Goal: Transaction & Acquisition: Purchase product/service

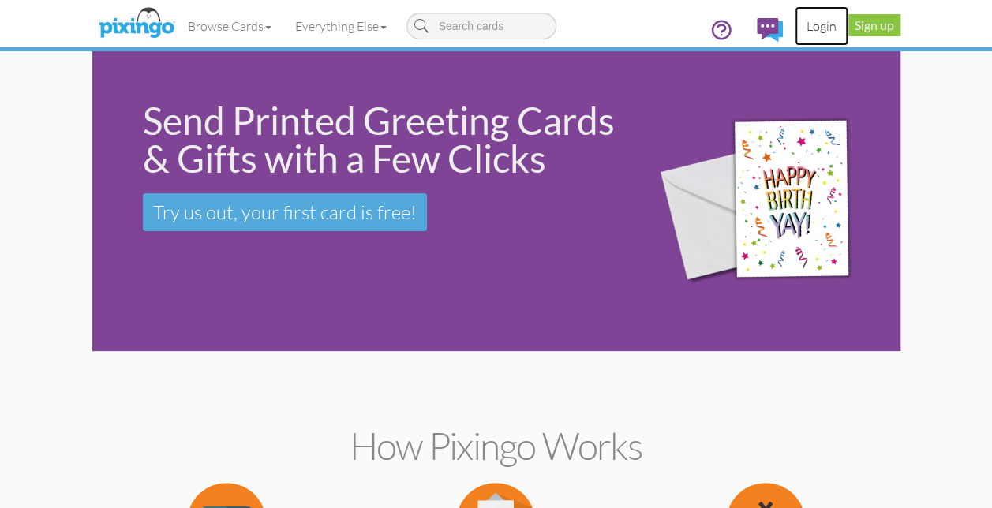
click at [821, 28] on link "Login" at bounding box center [822, 25] width 54 height 39
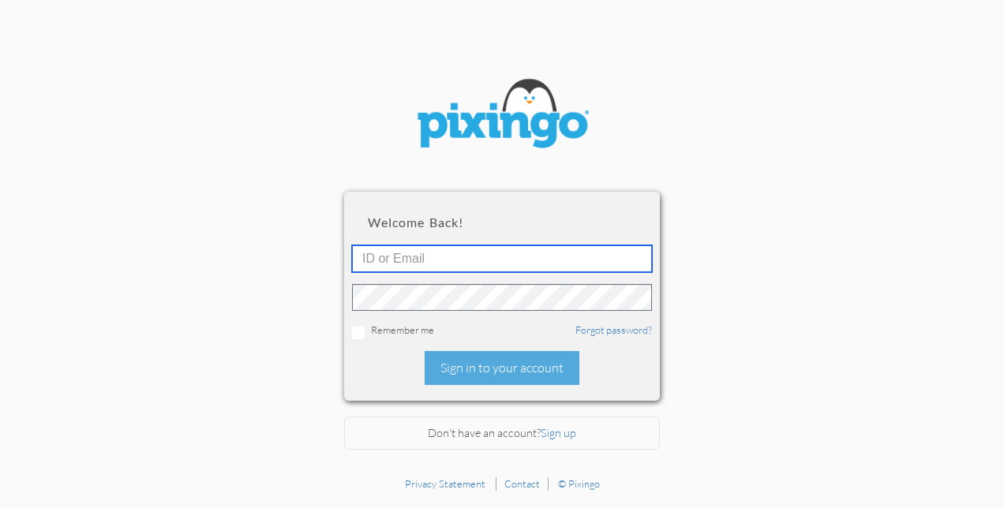
type input "oconnorjulie@hotmail.com"
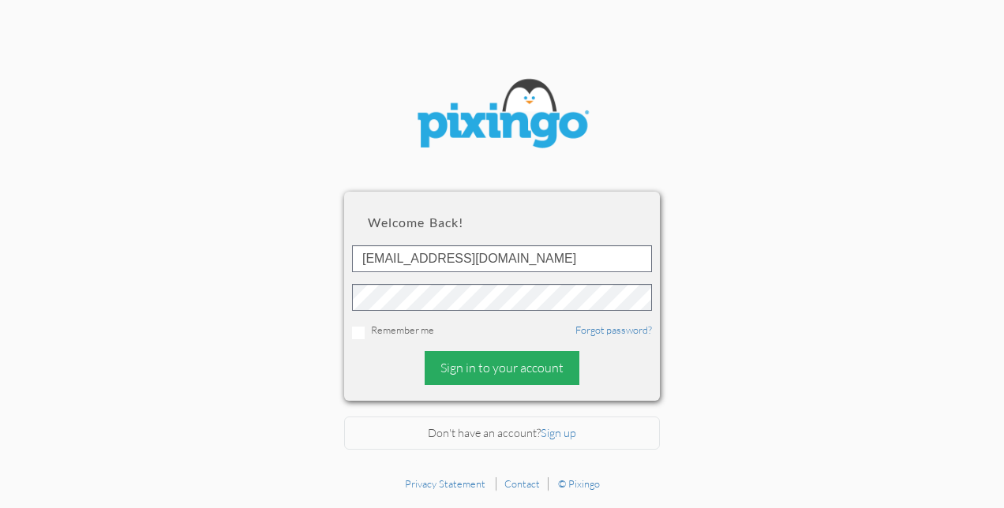
click at [476, 372] on div "Sign in to your account" at bounding box center [502, 368] width 155 height 34
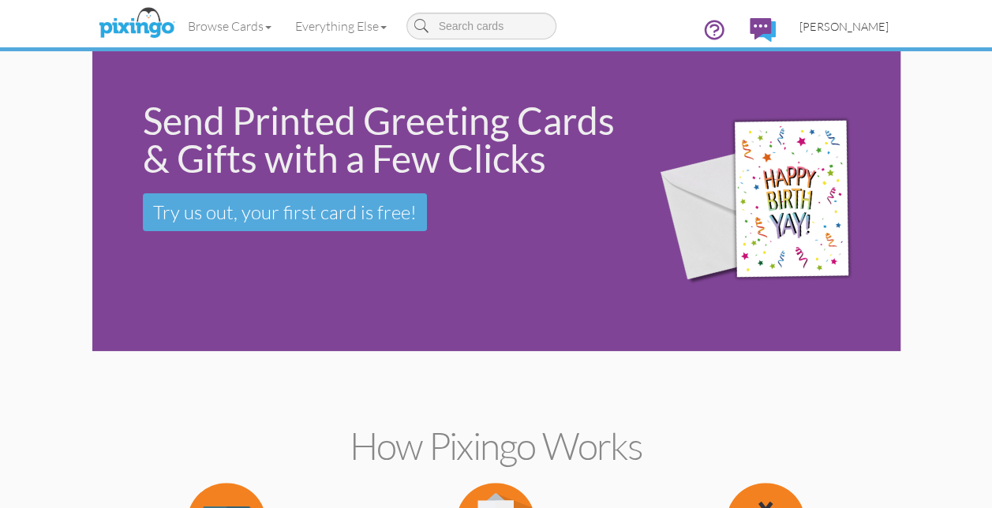
click at [855, 27] on span "[PERSON_NAME]" at bounding box center [843, 26] width 89 height 13
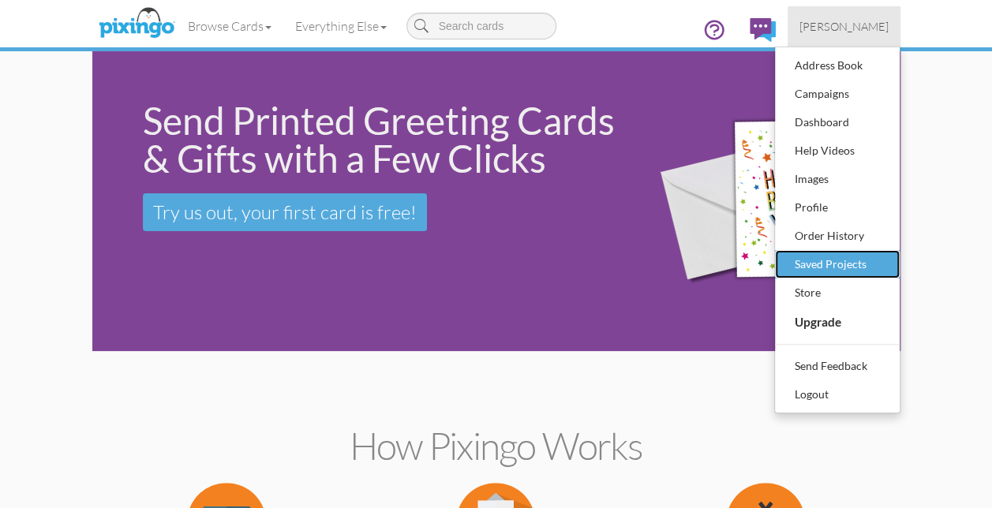
click at [862, 262] on div "Saved Projects" at bounding box center [837, 264] width 93 height 24
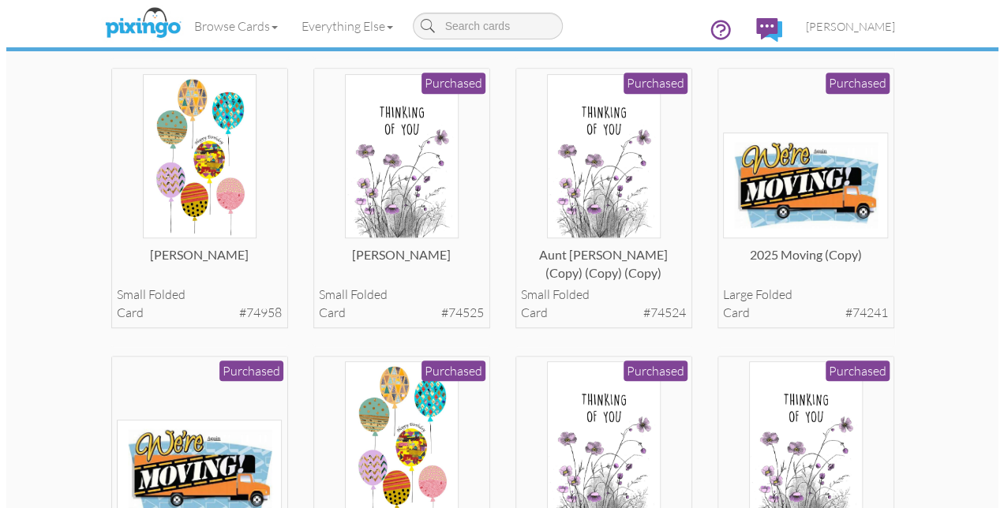
scroll to position [395, 0]
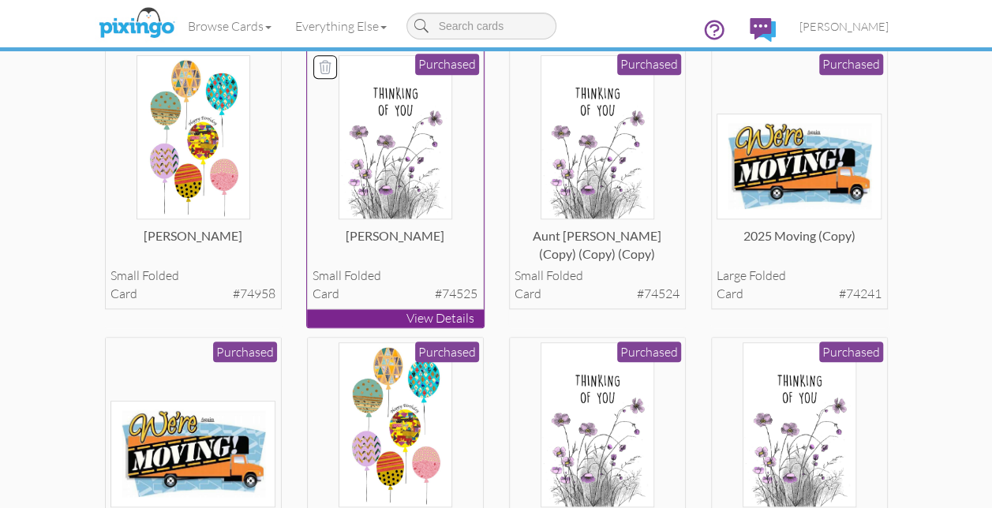
click at [388, 180] on img at bounding box center [396, 137] width 114 height 165
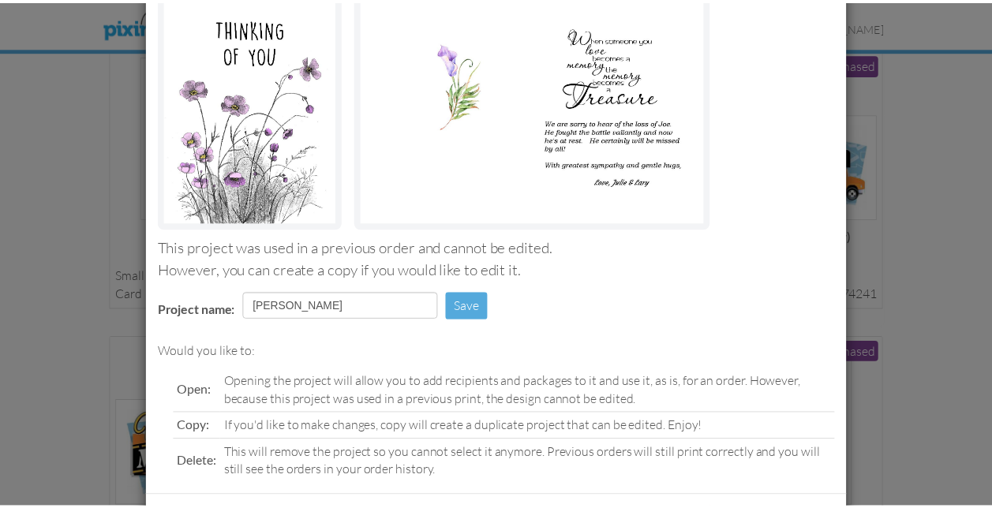
scroll to position [228, 0]
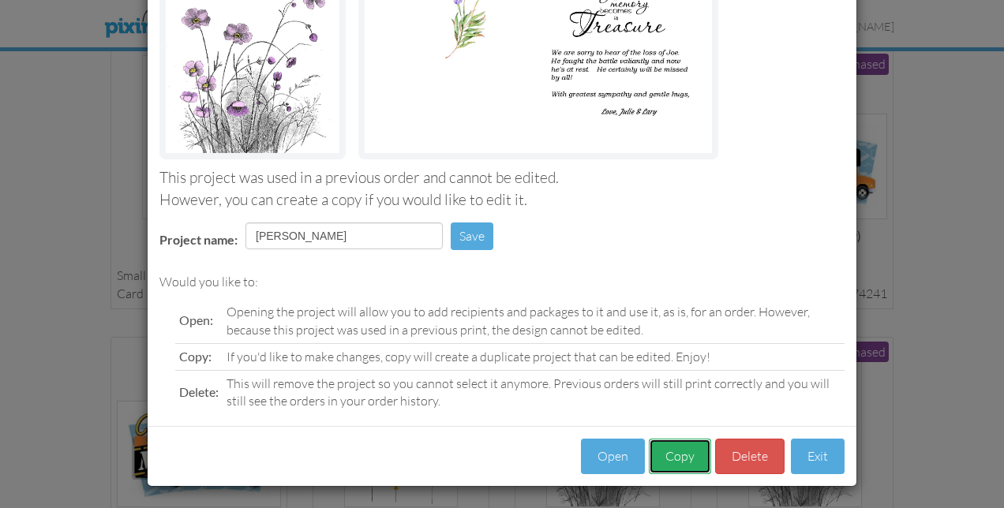
click at [667, 454] on button "Copy" at bounding box center [680, 457] width 62 height 36
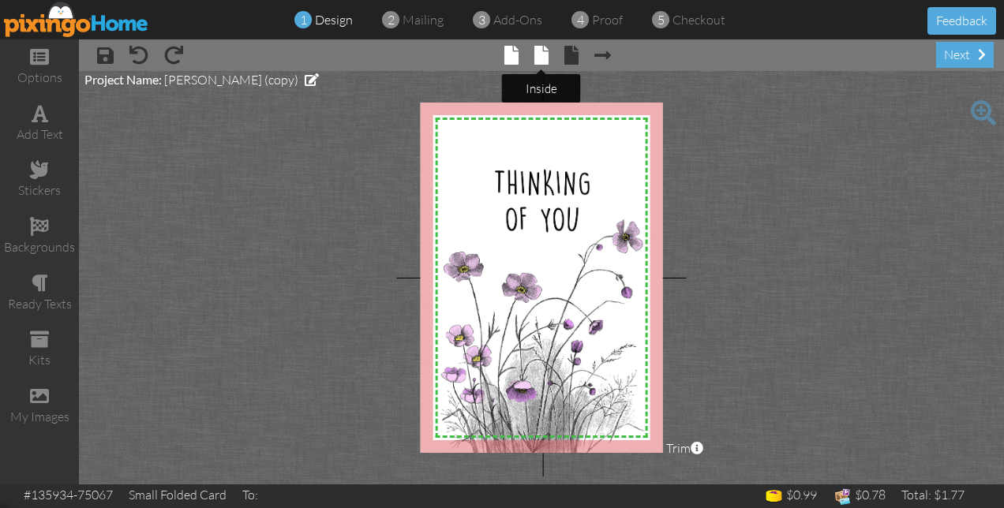
click at [540, 57] on span at bounding box center [541, 55] width 14 height 19
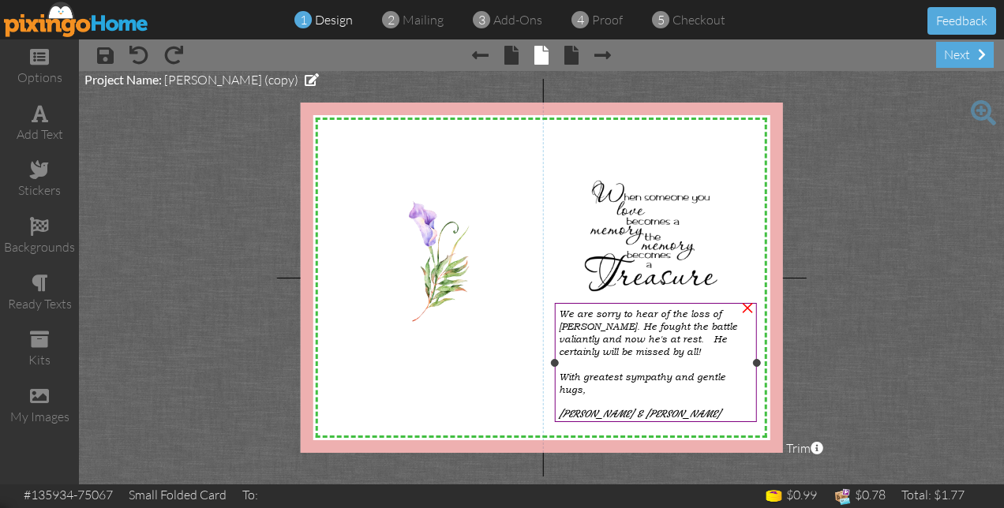
click at [585, 325] on span "We are sorry to hear of the loss of Joe. He fought the battle valiantly and now…" at bounding box center [648, 333] width 178 height 50
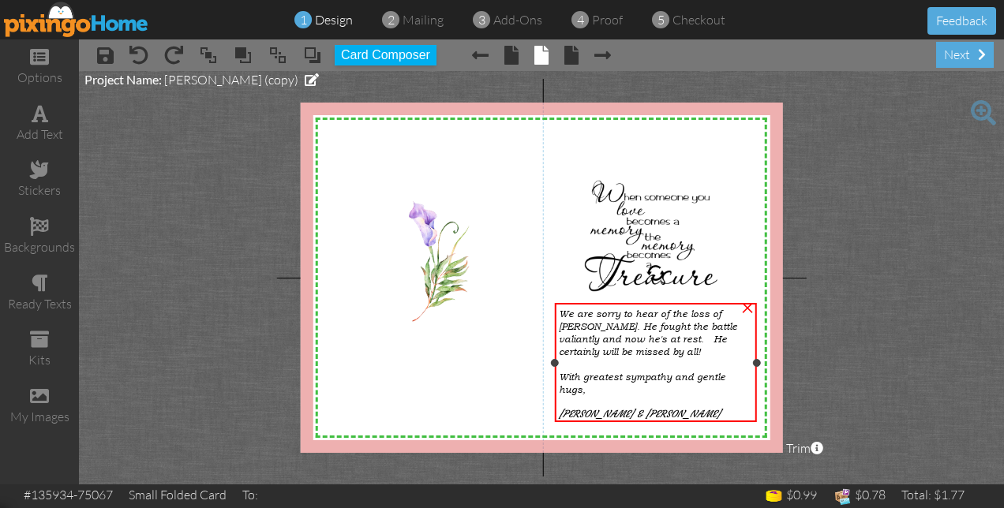
click at [585, 325] on span "We are sorry to hear of the loss of Joe. He fought the battle valiantly and now…" at bounding box center [648, 333] width 178 height 50
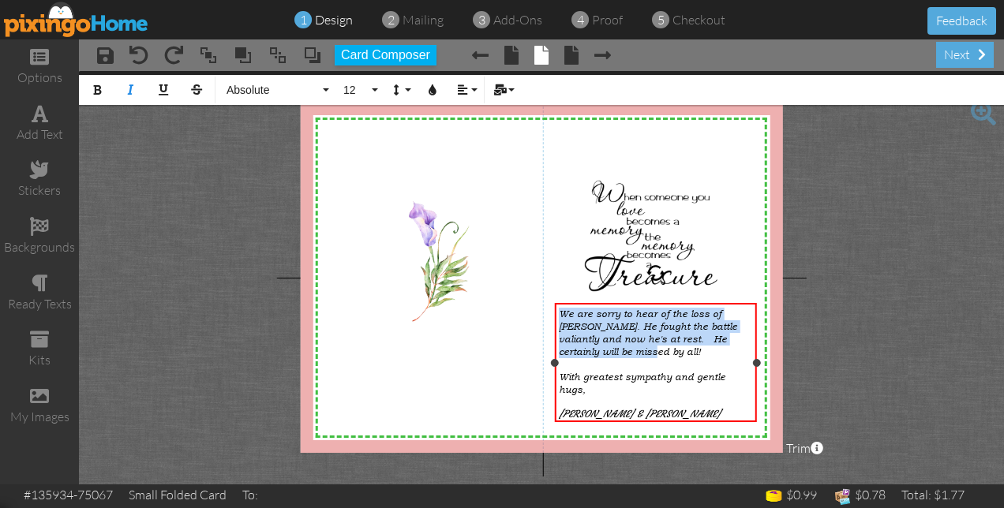
drag, startPoint x: 559, startPoint y: 314, endPoint x: 607, endPoint y: 350, distance: 60.3
click at [607, 350] on div "We are sorry to hear of the loss of Joe. He fought the battle valiantly and now…" at bounding box center [656, 333] width 194 height 50
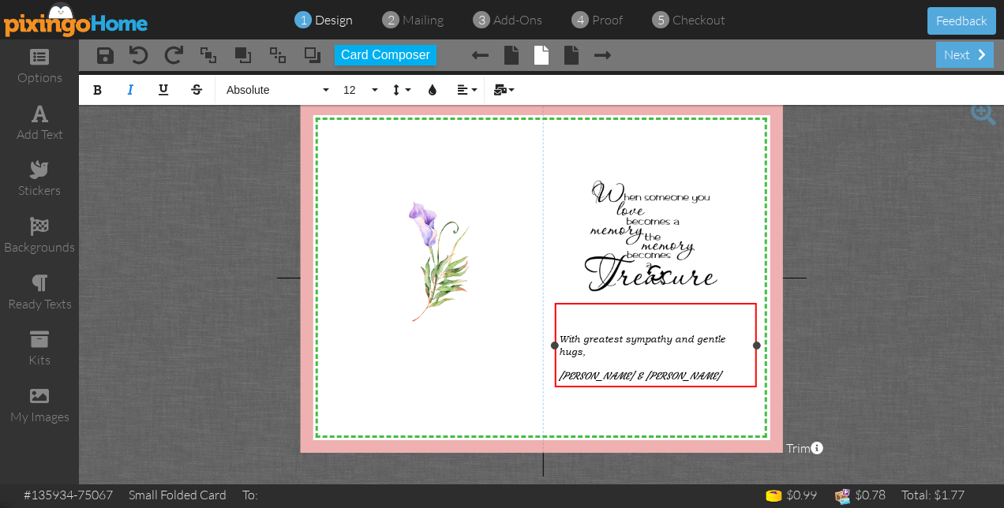
click at [653, 370] on span "Love, Julie & Lary" at bounding box center [640, 376] width 162 height 12
click at [707, 370] on div "[PERSON_NAME] & [PERSON_NAME]" at bounding box center [656, 376] width 194 height 13
click at [571, 62] on span at bounding box center [571, 55] width 14 height 19
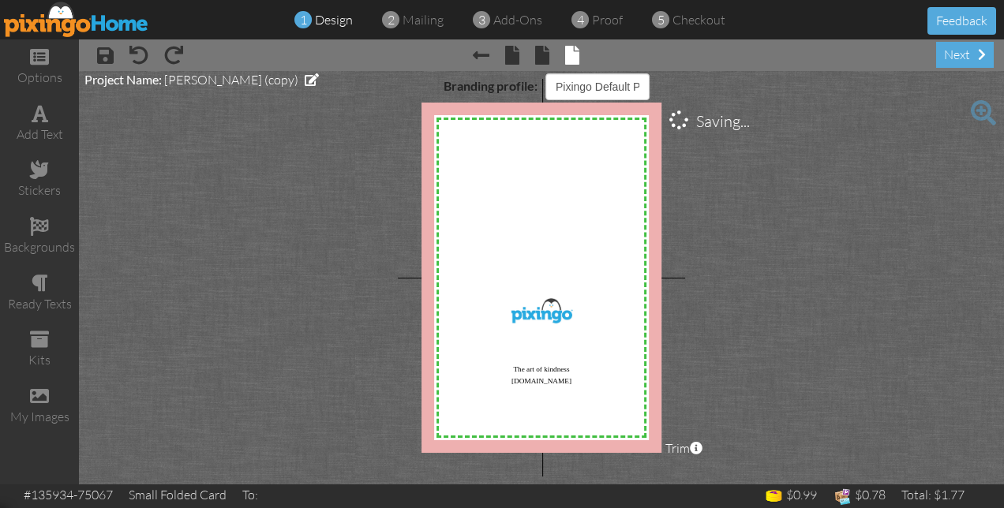
select select "object:1384"
click at [966, 50] on div "next" at bounding box center [965, 55] width 58 height 26
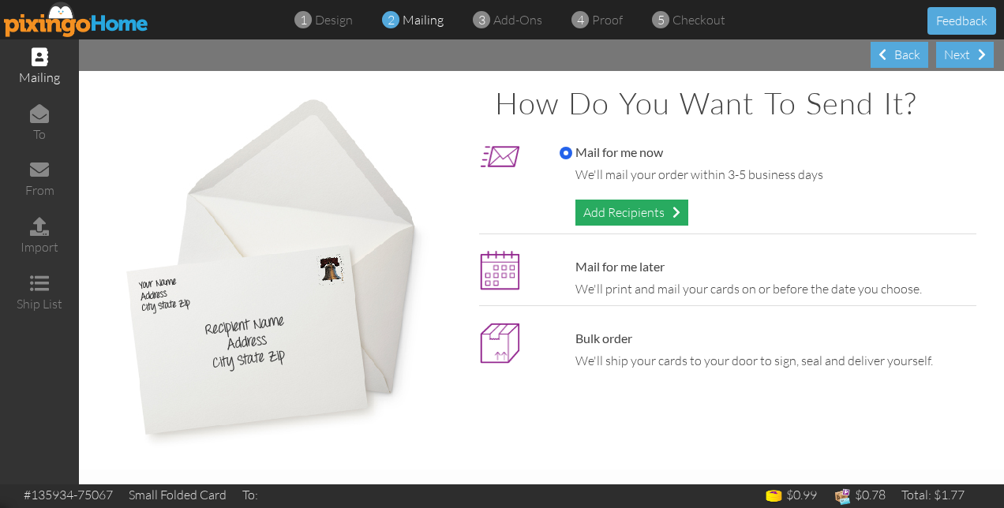
click at [610, 211] on div "Add Recipients" at bounding box center [631, 213] width 113 height 26
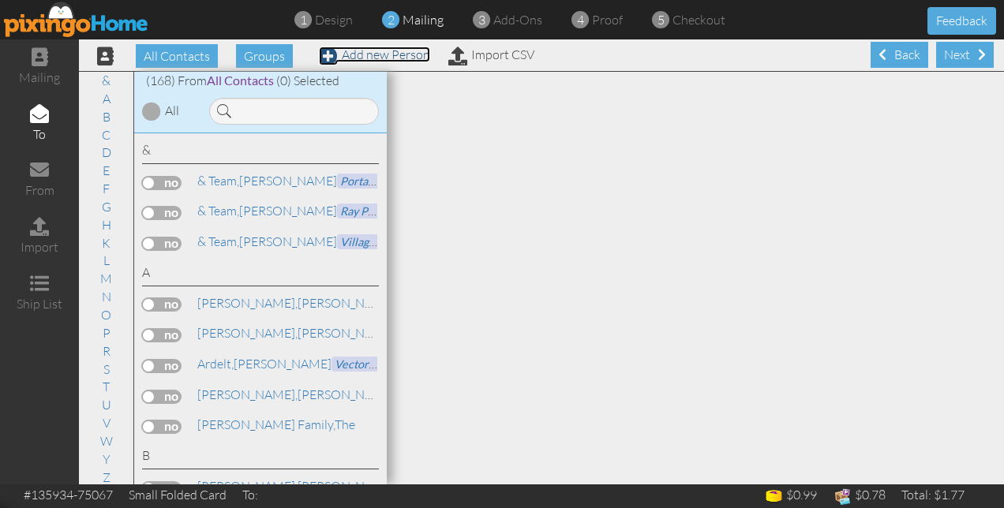
click at [357, 56] on link "Add new Person" at bounding box center [374, 55] width 111 height 16
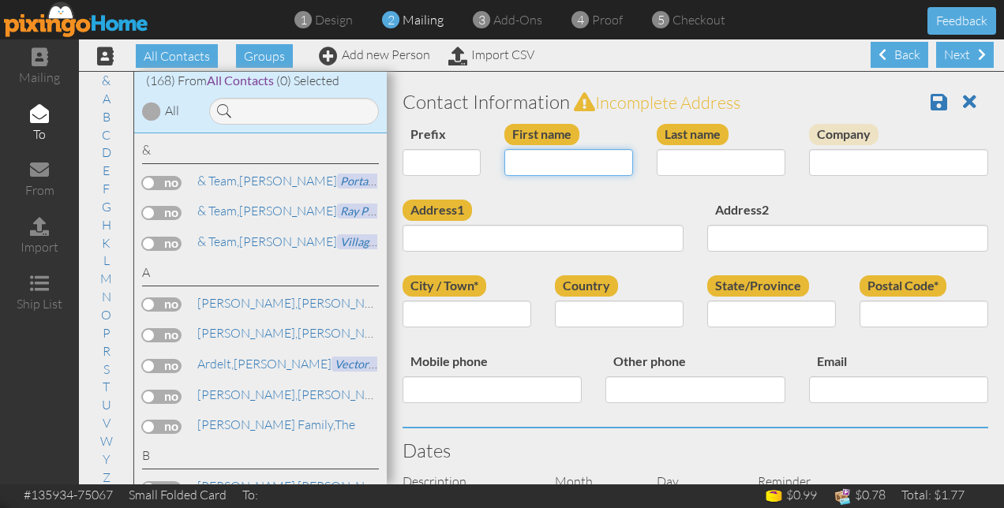
click at [584, 161] on input "First name" at bounding box center [568, 162] width 129 height 27
type input "[PERSON_NAME]"
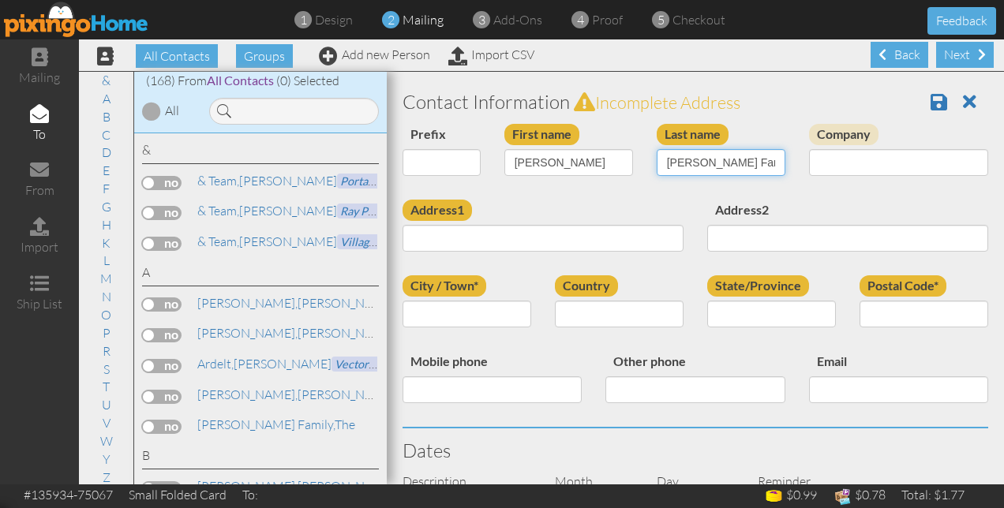
type input "Beattie Family"
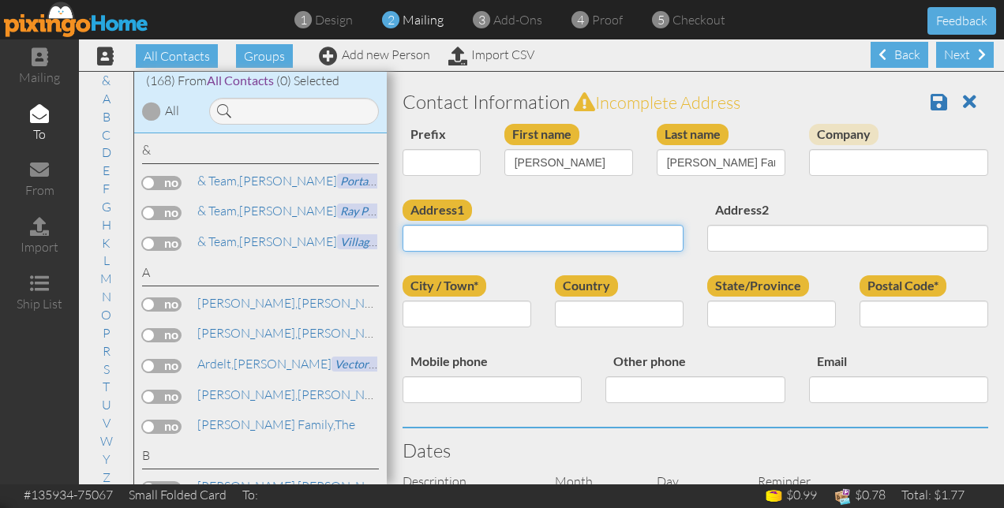
click at [562, 237] on input "Address1" at bounding box center [542, 238] width 281 height 27
type input "[STREET_ADDRESS]"
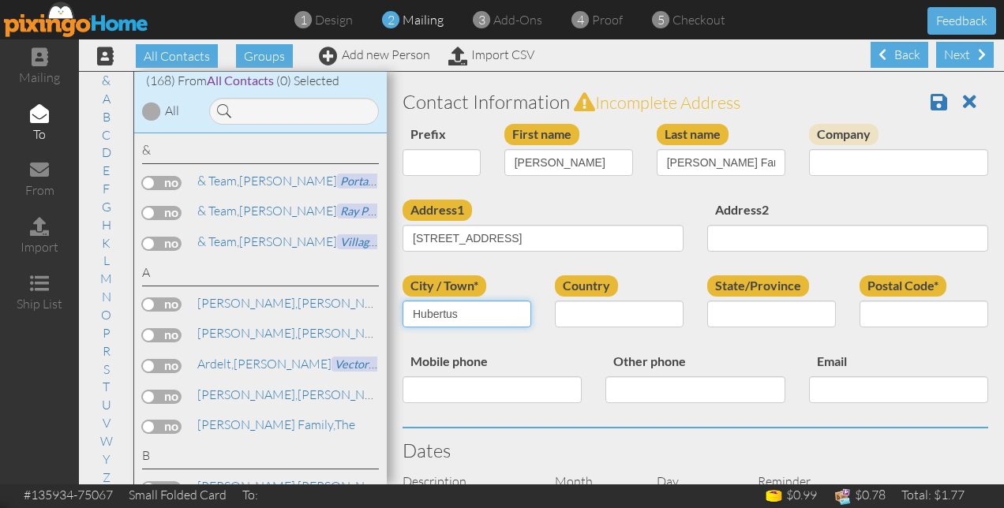
type input "Hubertus"
click at [592, 308] on select "United States -------------- Afghanistan Albania Algeria American Samoa Andorra…" at bounding box center [619, 314] width 129 height 27
select select "object:2083"
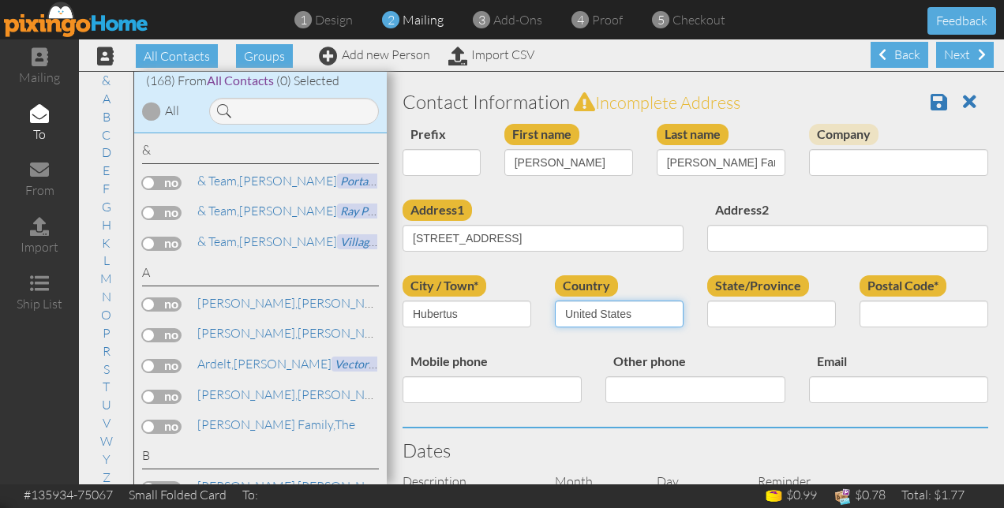
click at [555, 301] on select "United States -------------- Afghanistan Albania Algeria American Samoa Andorra…" at bounding box center [619, 314] width 129 height 27
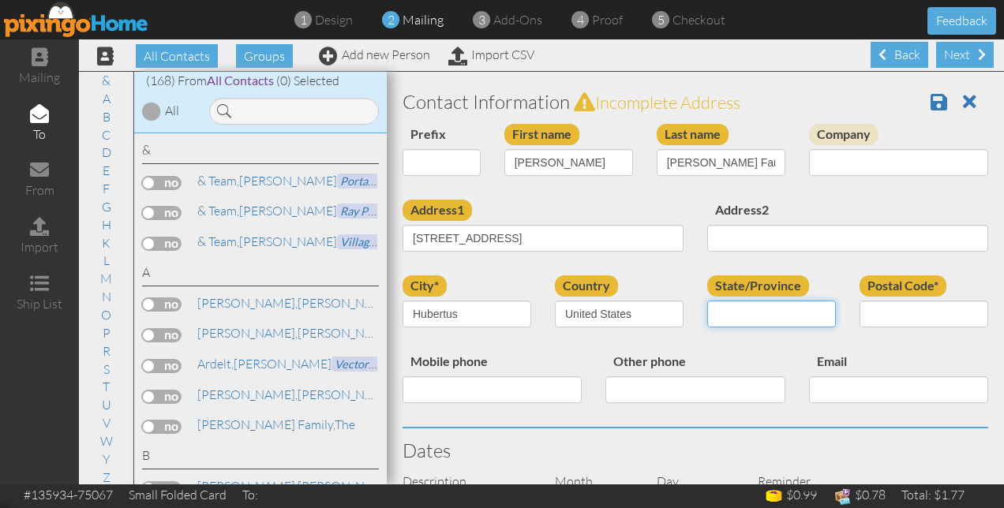
click at [757, 309] on select "AA (Military) AE (Military) Alabama Alaska American Samoa AP (Military) Arizona…" at bounding box center [771, 314] width 129 height 27
select select "object:2388"
click at [707, 301] on select "AA (Military) AE (Military) Alabama Alaska American Samoa AP (Military) Arizona…" at bounding box center [771, 314] width 129 height 27
click at [881, 311] on input "Postal Code*" at bounding box center [923, 314] width 129 height 27
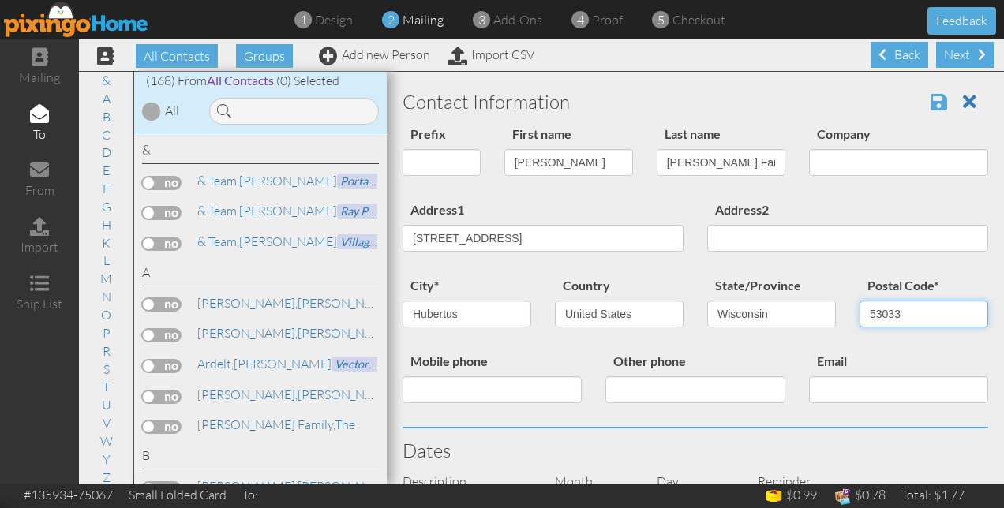
type input "53033"
click at [930, 105] on span at bounding box center [938, 101] width 17 height 19
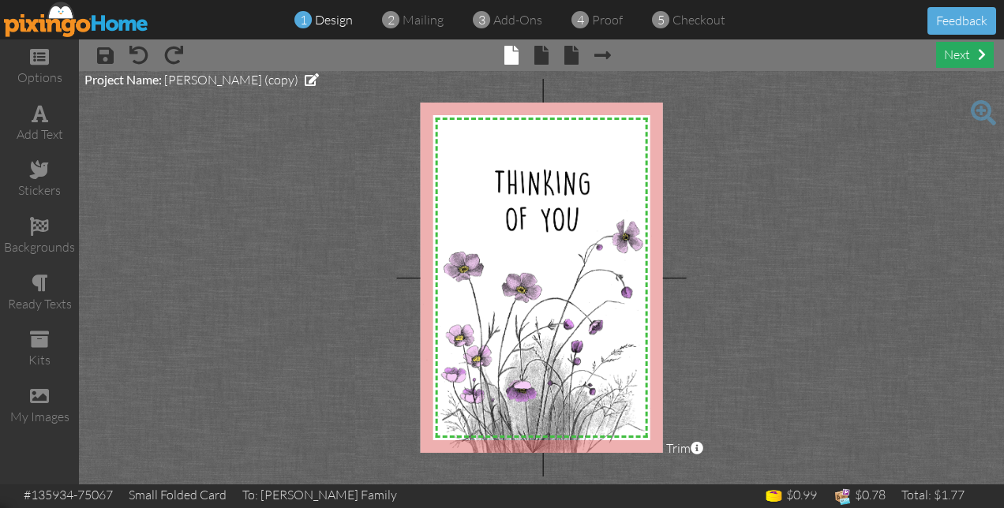
click at [953, 59] on div "next" at bounding box center [965, 55] width 58 height 26
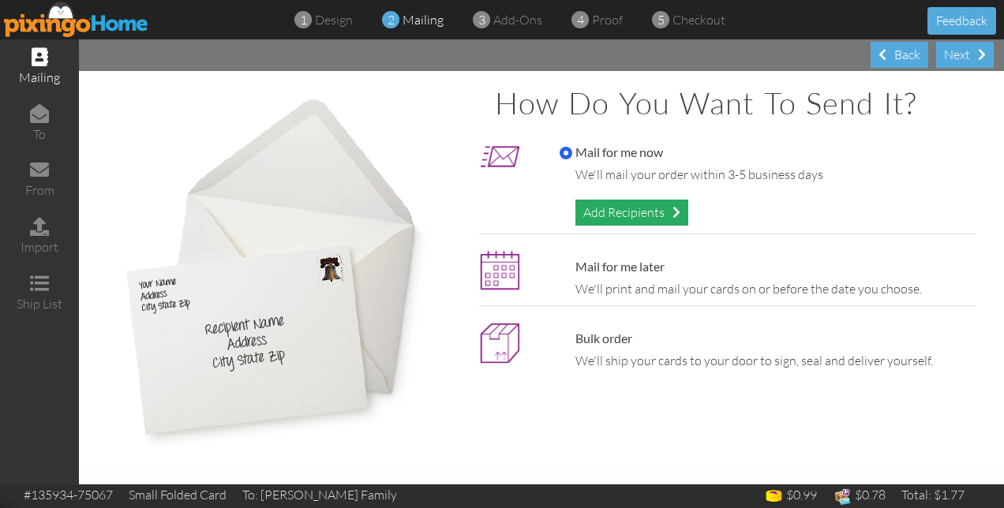
click at [631, 218] on div "Add Recipients" at bounding box center [631, 213] width 113 height 26
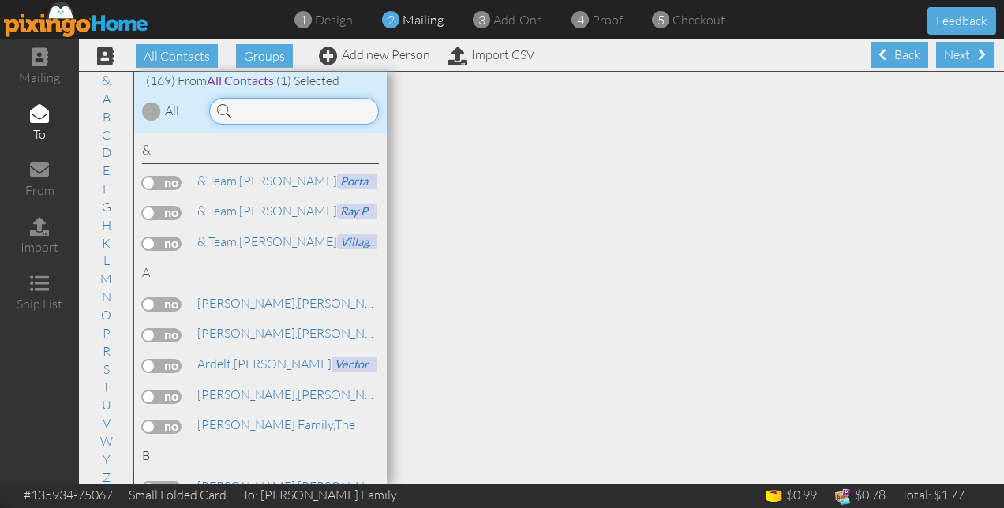
click at [259, 117] on input at bounding box center [294, 111] width 170 height 27
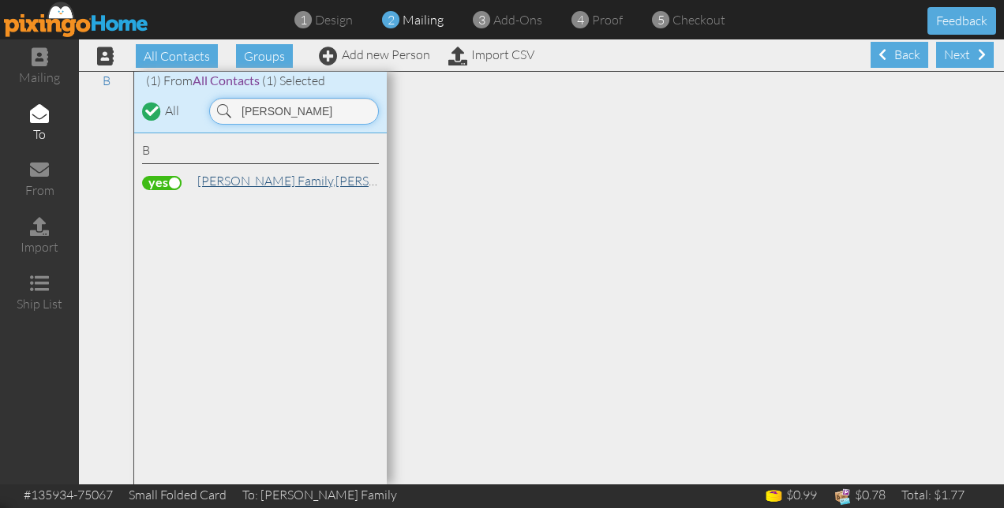
type input "[PERSON_NAME]"
click at [259, 185] on span "[PERSON_NAME] Family," at bounding box center [266, 181] width 138 height 16
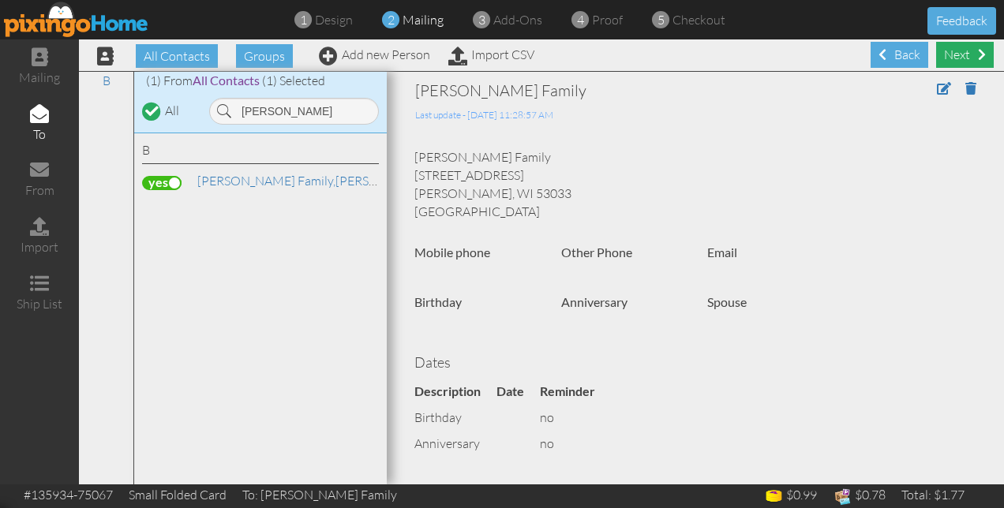
click at [945, 55] on div "Next" at bounding box center [965, 55] width 58 height 26
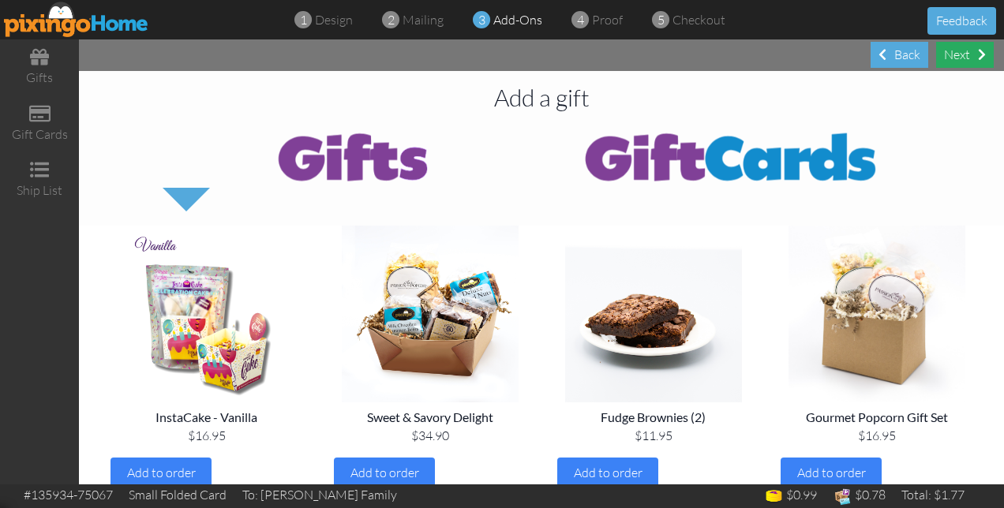
click at [954, 60] on div "Next" at bounding box center [965, 55] width 58 height 26
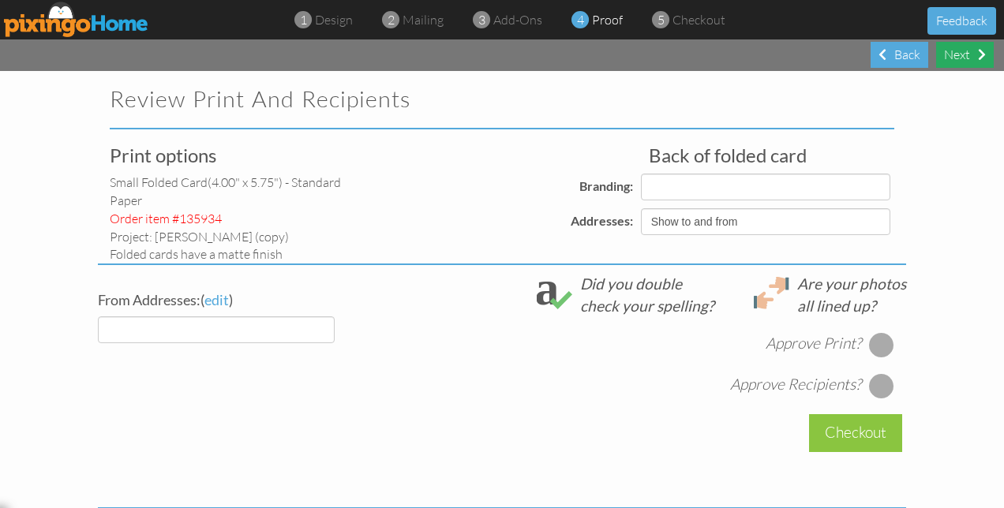
select select "object:1064"
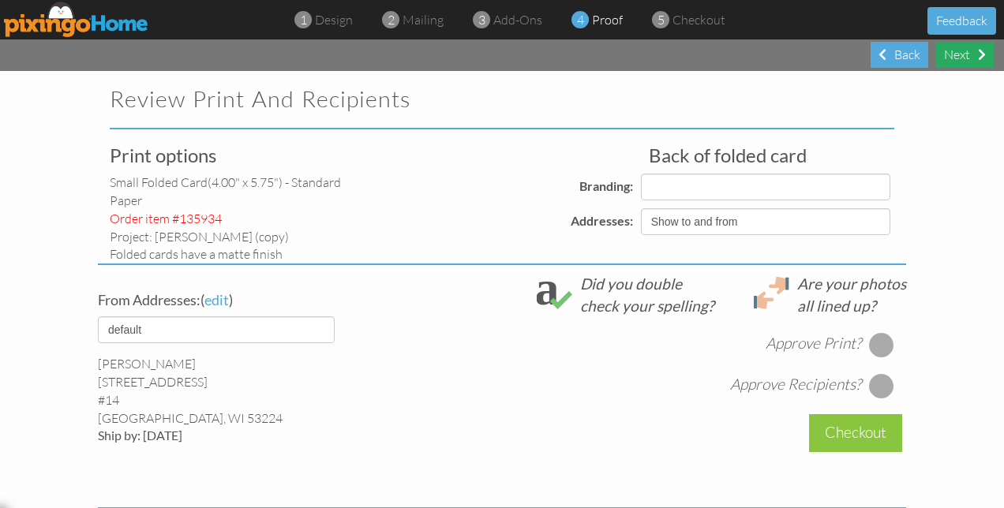
select select "object:1068"
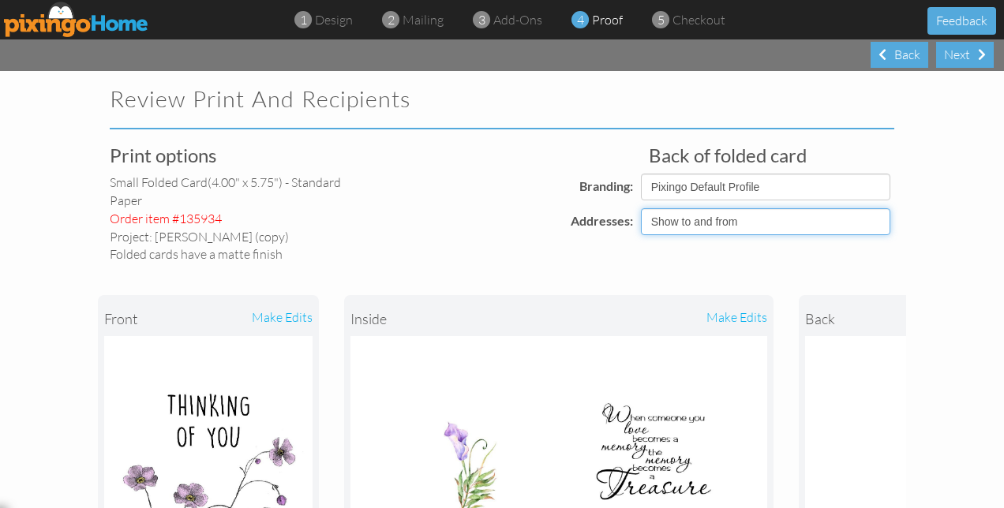
click at [769, 218] on select "Show to and from Show from only Hide to and from" at bounding box center [765, 221] width 249 height 27
select select "object:1062"
click at [641, 208] on select "Show to and from Show from only Hide to and from" at bounding box center [765, 221] width 249 height 27
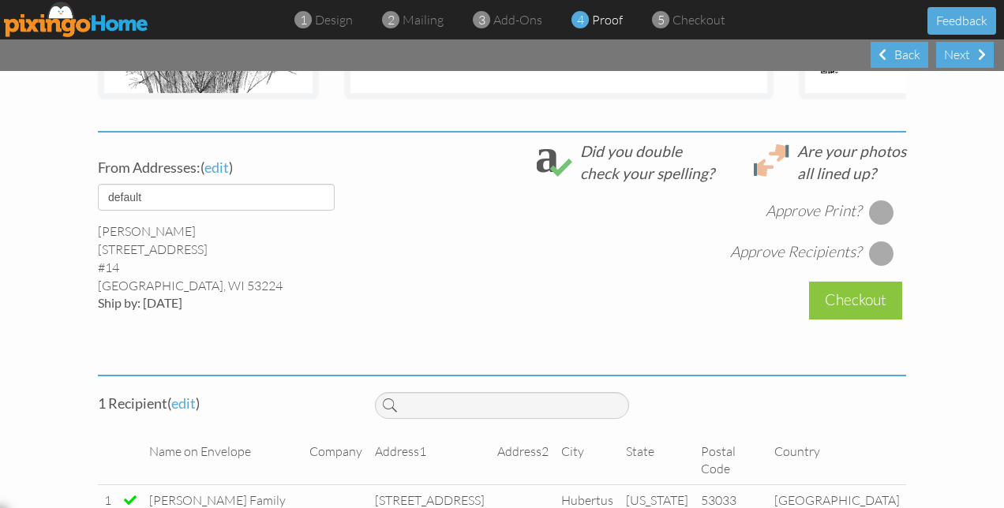
scroll to position [552, 0]
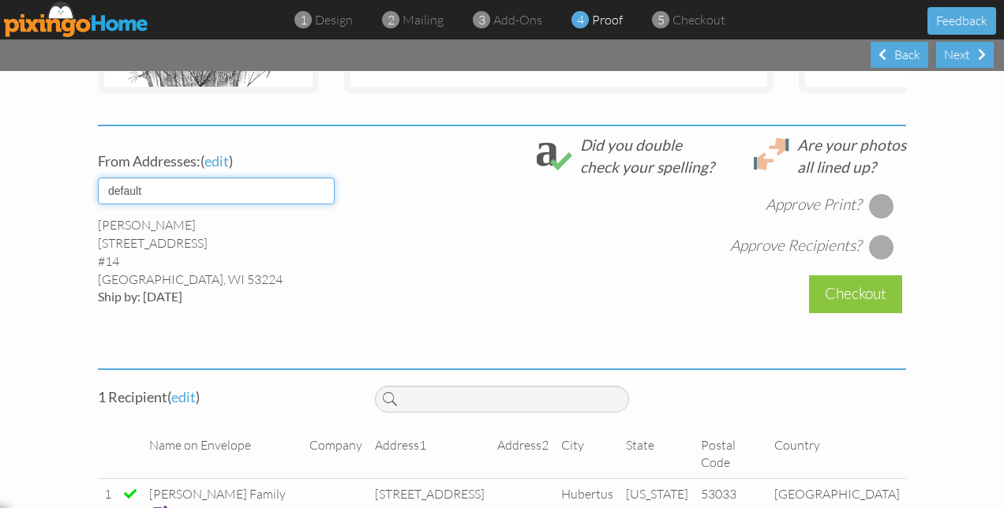
click at [321, 198] on select "default 8-2022 Avanti" at bounding box center [216, 191] width 237 height 27
select select "object:1066"
click at [98, 189] on select "default 8-2022 Avanti" at bounding box center [216, 191] width 237 height 27
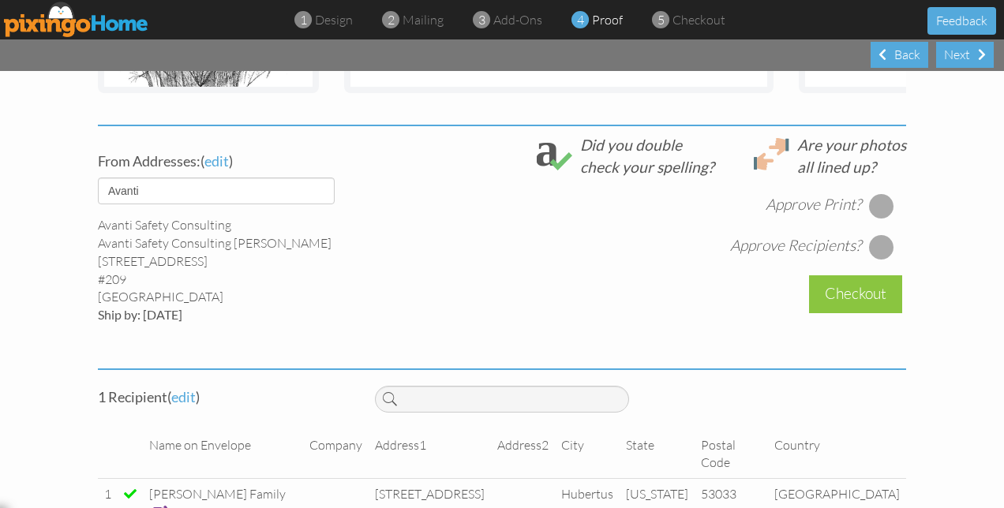
click at [874, 211] on div at bounding box center [881, 205] width 25 height 25
click at [870, 257] on div at bounding box center [881, 246] width 25 height 25
click at [877, 260] on div at bounding box center [881, 246] width 25 height 25
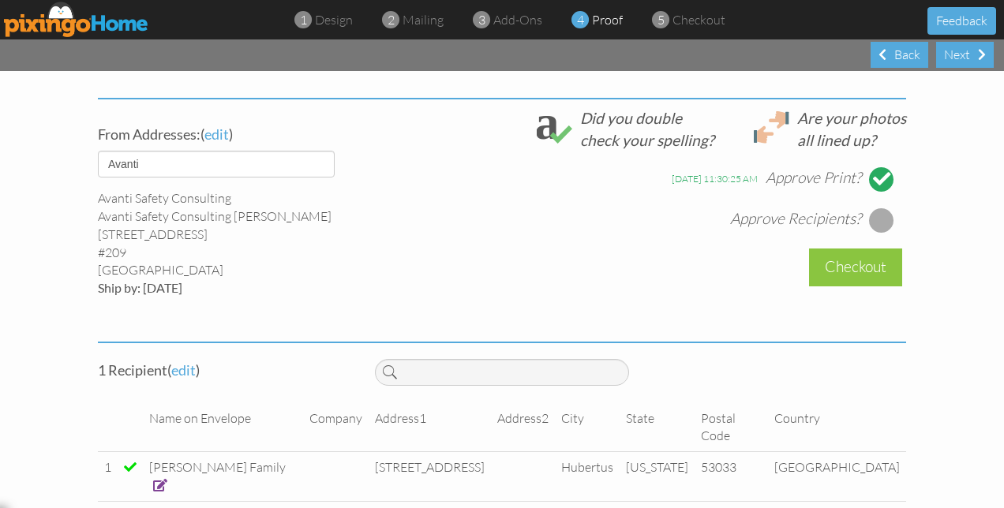
click at [881, 233] on div at bounding box center [881, 220] width 25 height 25
click at [877, 227] on div at bounding box center [881, 220] width 25 height 25
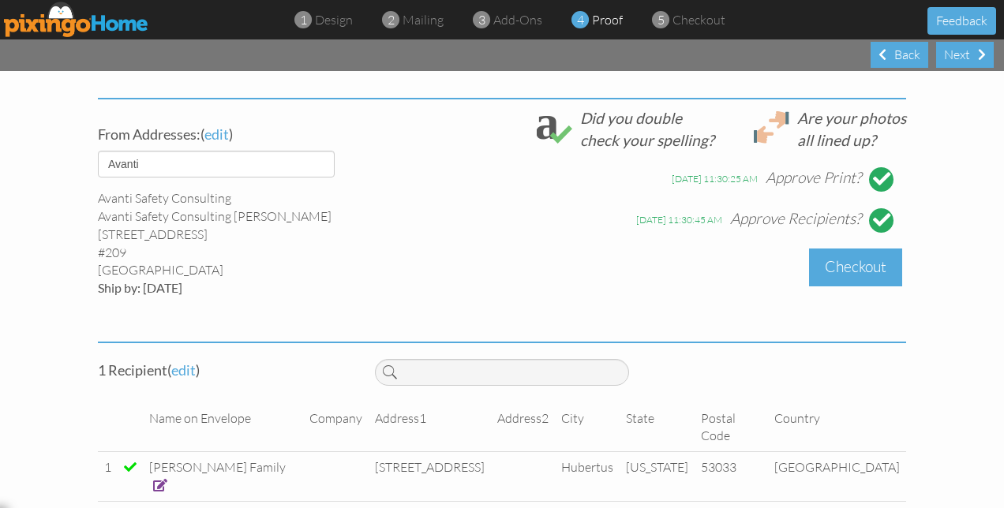
click at [850, 283] on div "Checkout" at bounding box center [855, 267] width 93 height 37
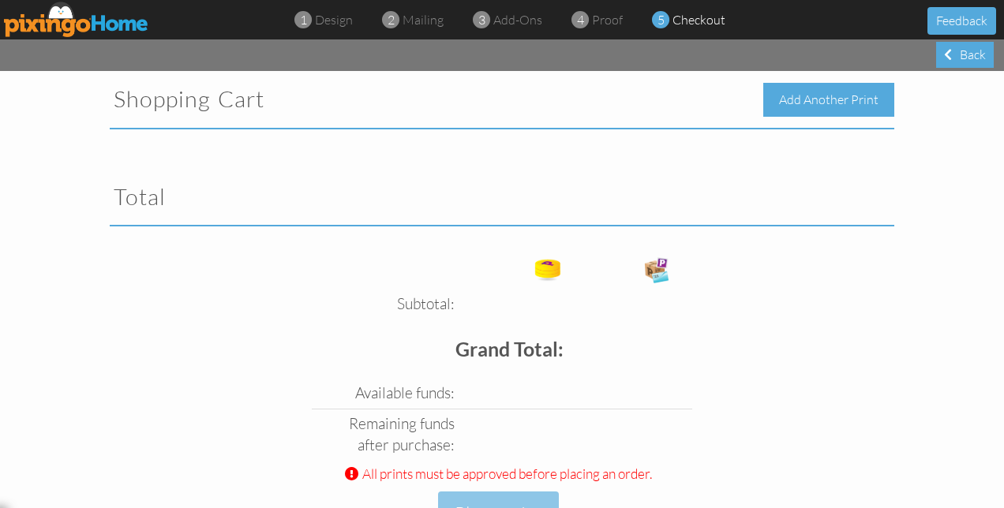
click at [810, 105] on div "Add Another Print" at bounding box center [828, 100] width 131 height 34
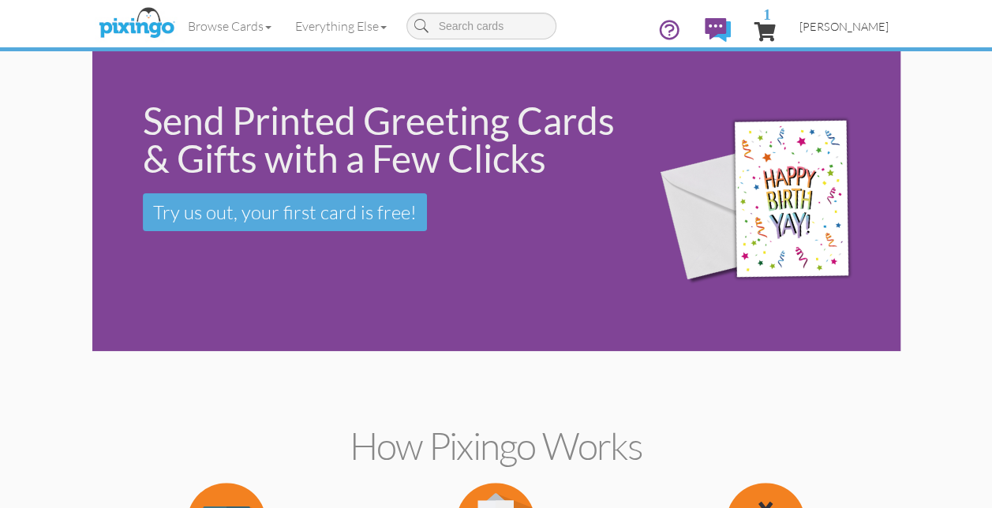
click at [872, 27] on span "[PERSON_NAME]" at bounding box center [843, 26] width 89 height 13
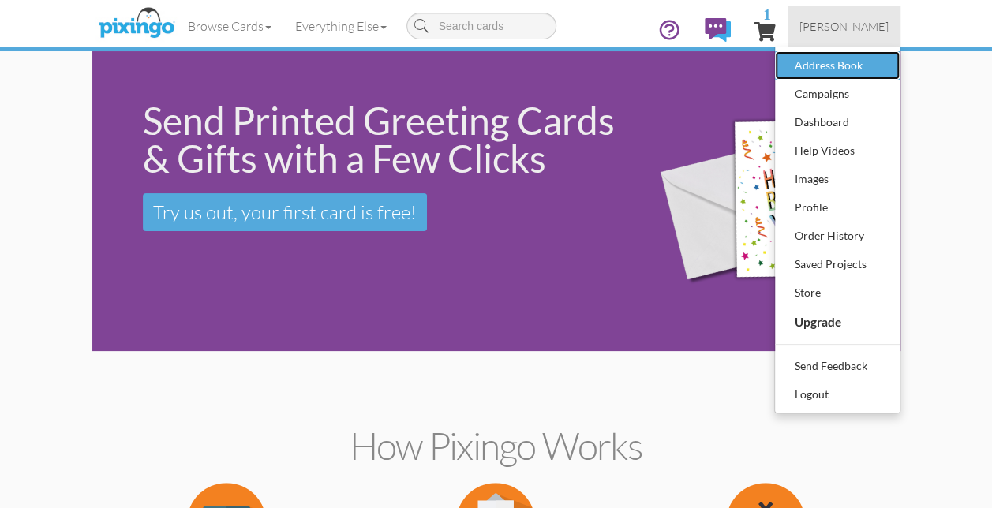
click at [825, 67] on div "Address Book" at bounding box center [837, 66] width 93 height 24
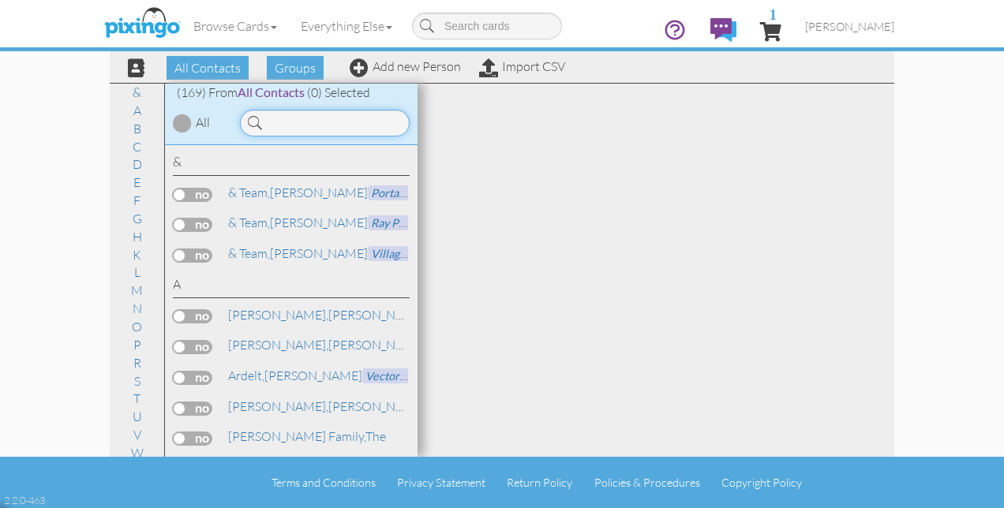
click at [372, 120] on input at bounding box center [325, 123] width 170 height 27
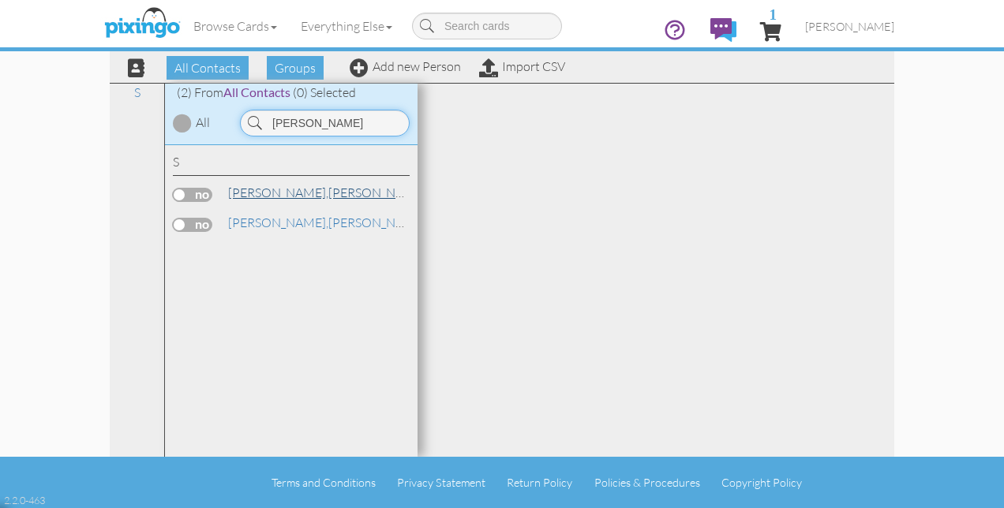
type input "[PERSON_NAME]"
click at [245, 191] on span "[PERSON_NAME]," at bounding box center [278, 193] width 100 height 16
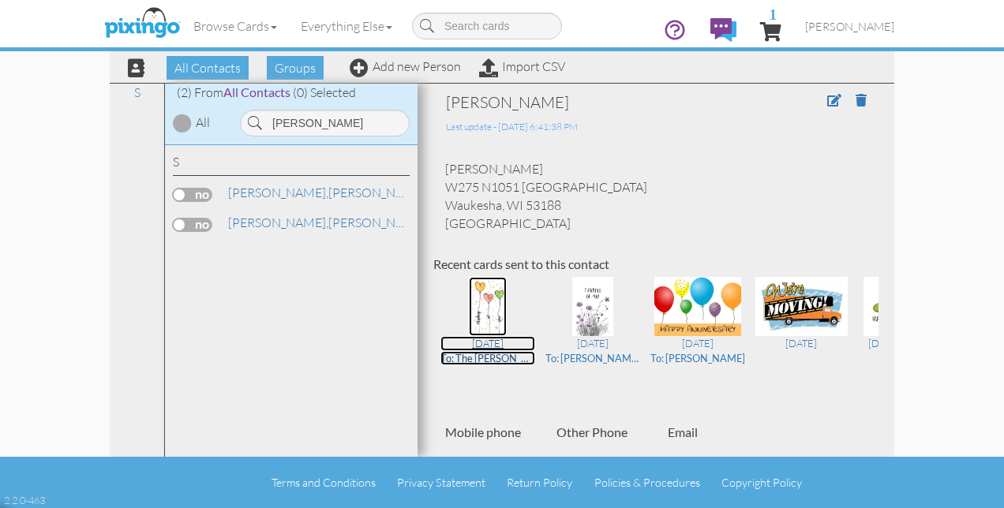
click at [486, 323] on img at bounding box center [488, 306] width 38 height 59
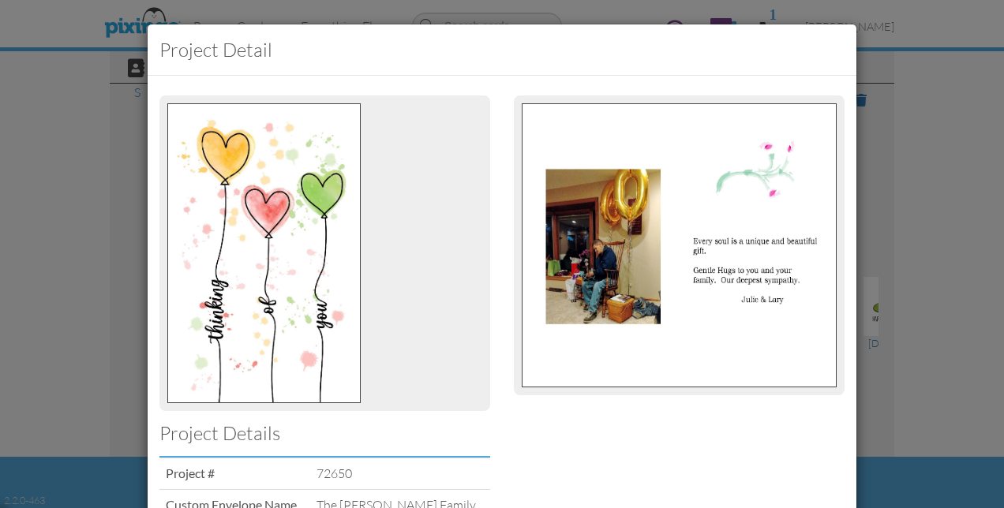
click at [961, 155] on div "Project detail Project Details Project # 72650 Custom Envelope Name The [PERSON…" at bounding box center [502, 254] width 1004 height 508
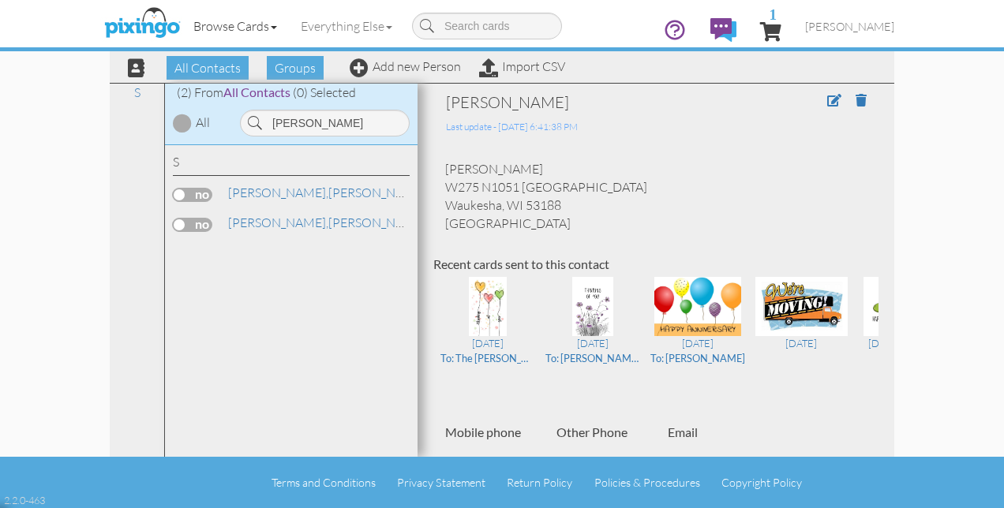
click at [240, 24] on link "Browse Cards" at bounding box center [234, 25] width 107 height 39
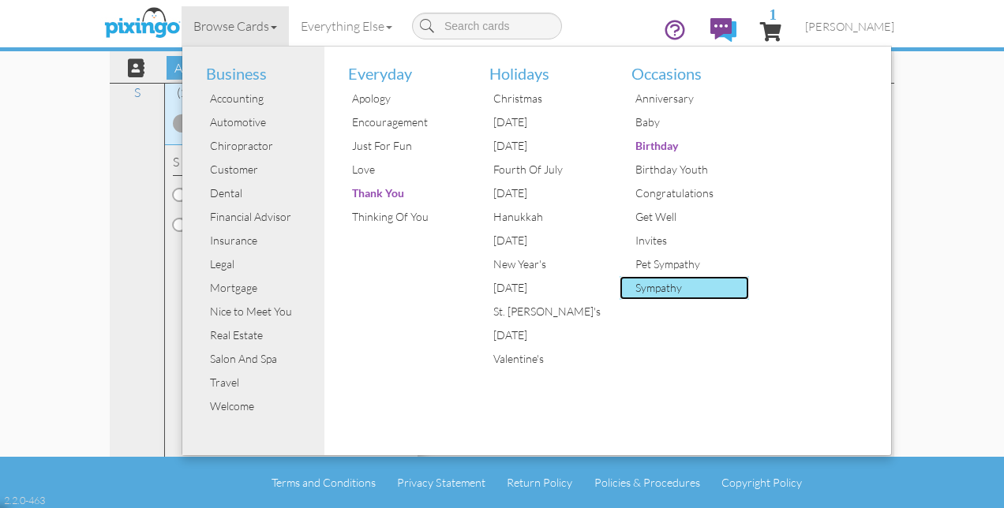
click at [667, 290] on div "Sympathy" at bounding box center [690, 288] width 118 height 24
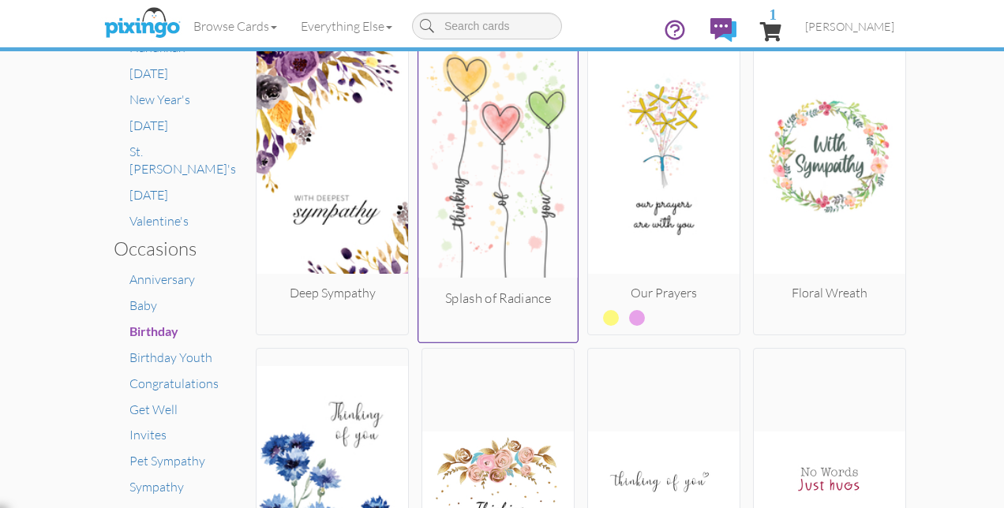
scroll to position [868, 0]
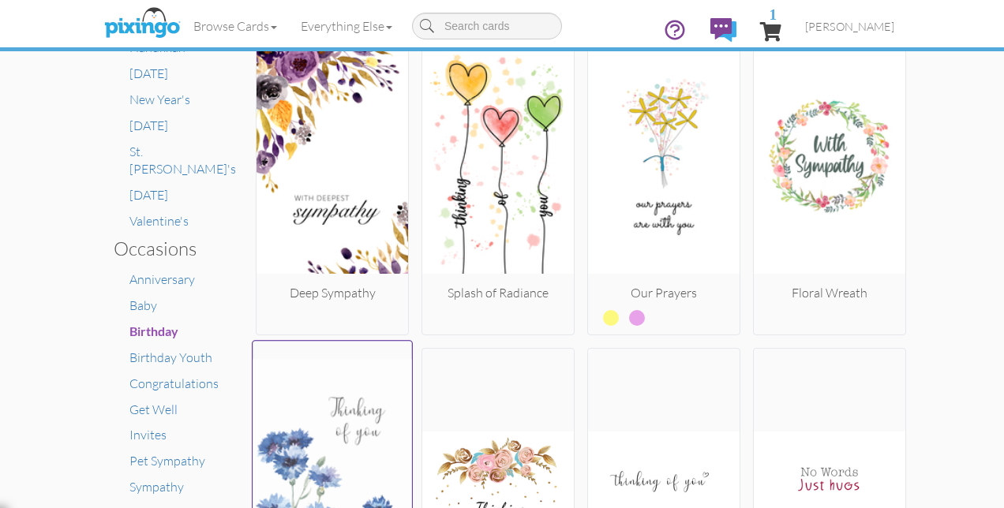
click at [326, 445] on img at bounding box center [331, 480] width 159 height 265
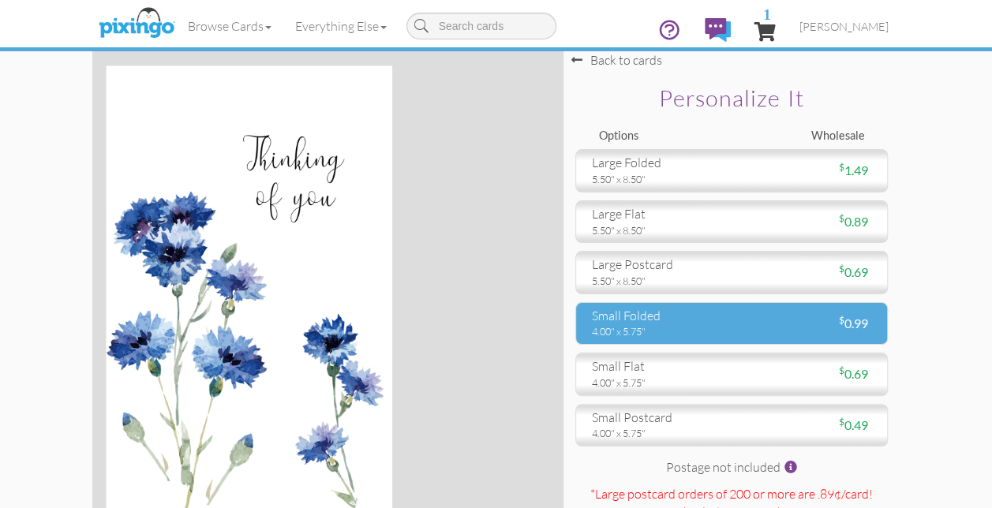
click at [598, 322] on div "small folded" at bounding box center [656, 316] width 128 height 18
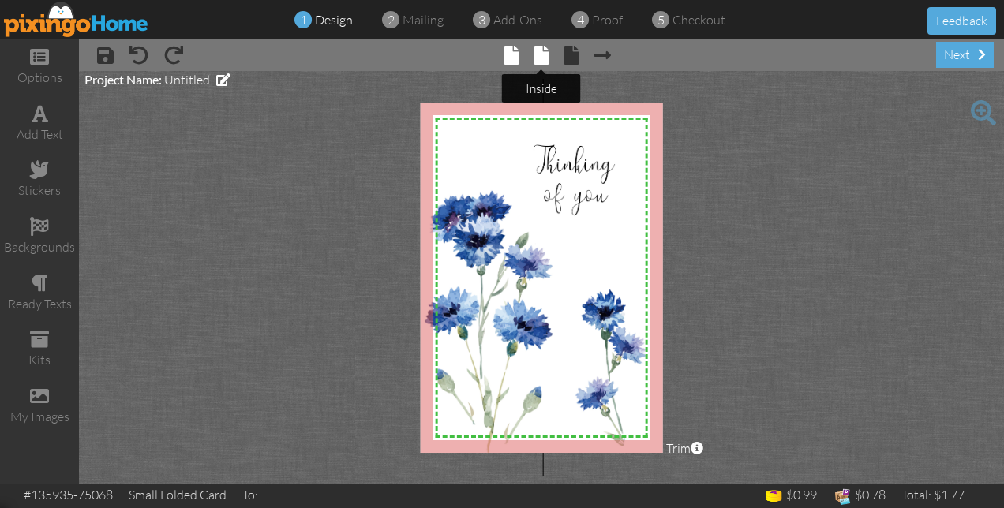
click at [543, 62] on span at bounding box center [541, 55] width 14 height 19
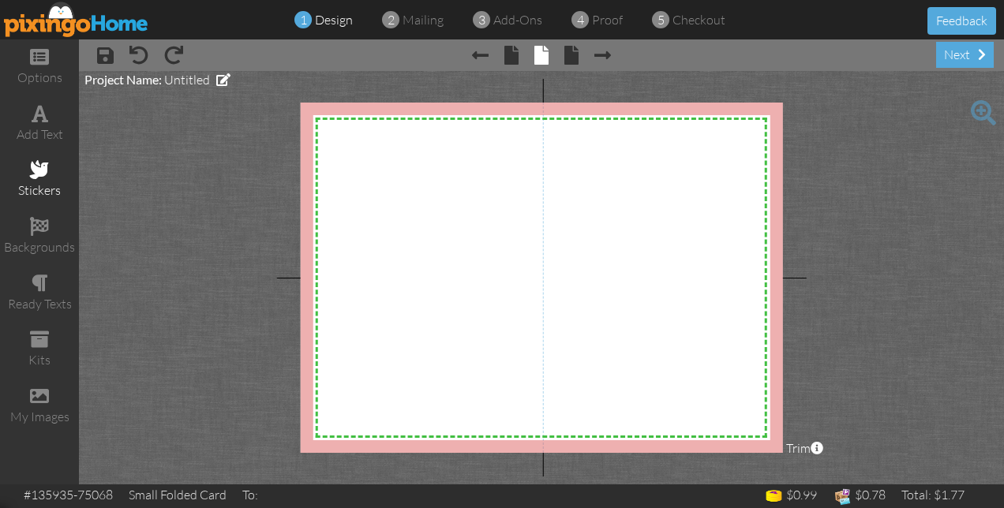
click at [39, 172] on span at bounding box center [39, 169] width 19 height 19
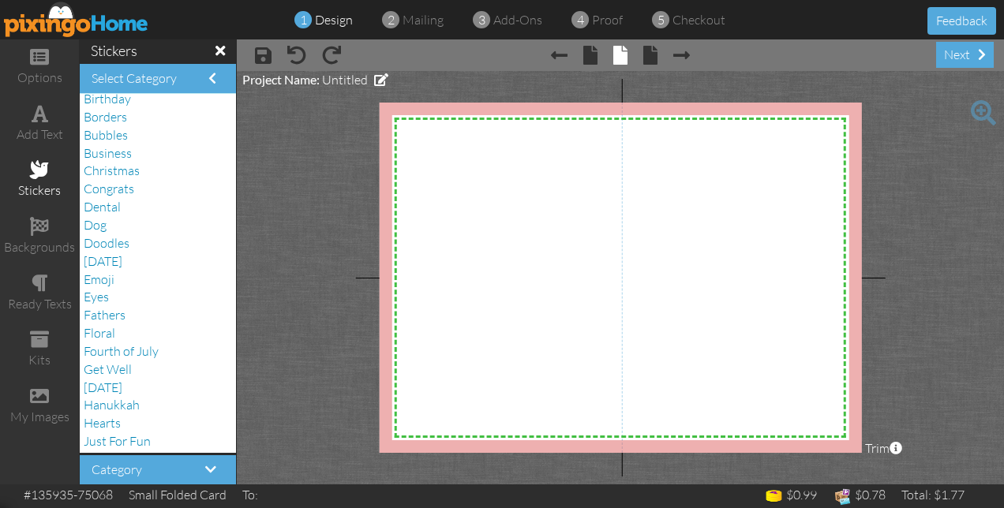
scroll to position [36, 0]
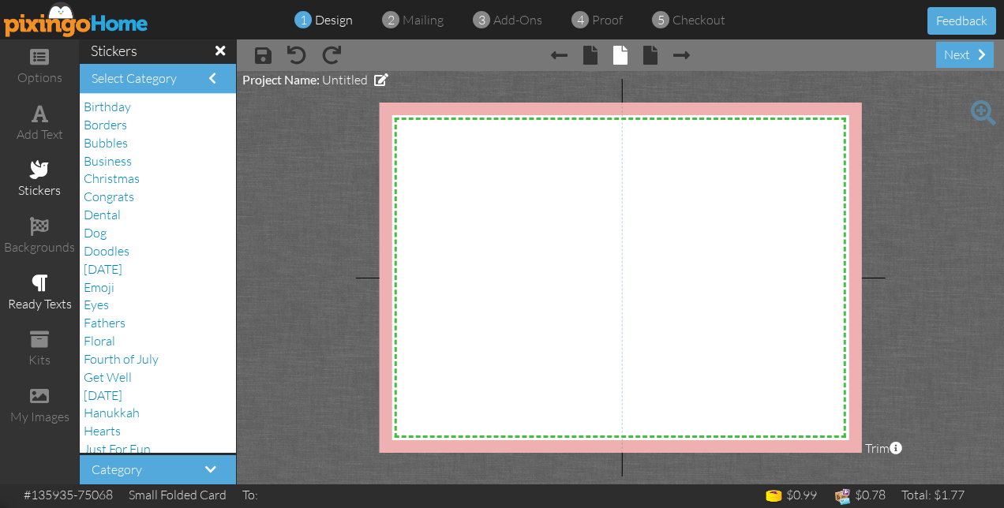
click at [52, 295] on div "ready texts" at bounding box center [39, 304] width 79 height 18
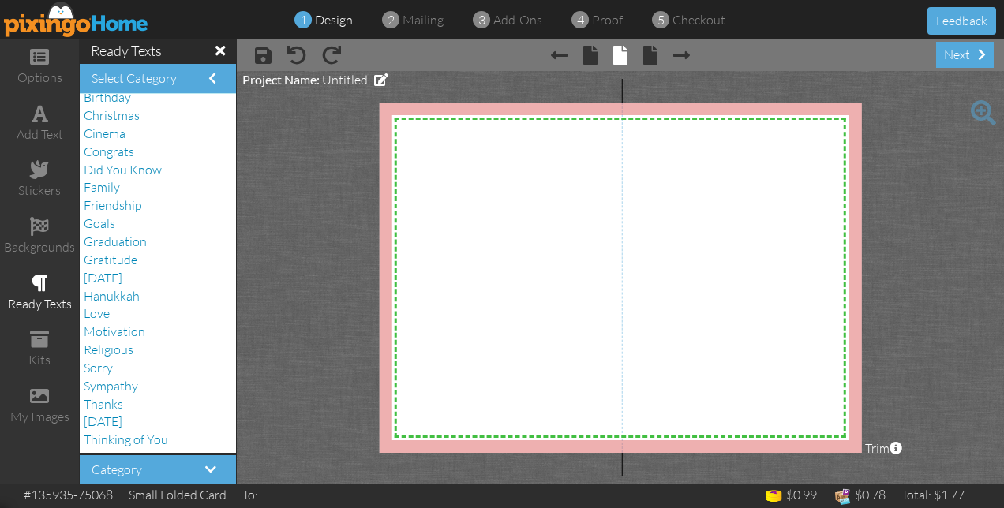
scroll to position [27, 0]
click at [112, 387] on span "Sympathy" at bounding box center [111, 387] width 54 height 16
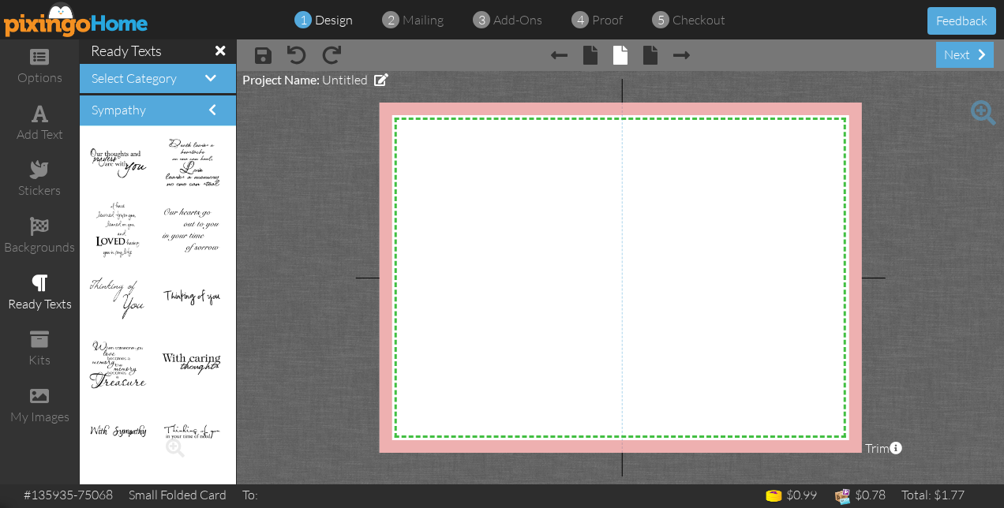
click at [181, 431] on img at bounding box center [191, 433] width 59 height 16
click at [175, 425] on img at bounding box center [191, 433] width 59 height 16
click at [171, 442] on span at bounding box center [175, 448] width 27 height 27
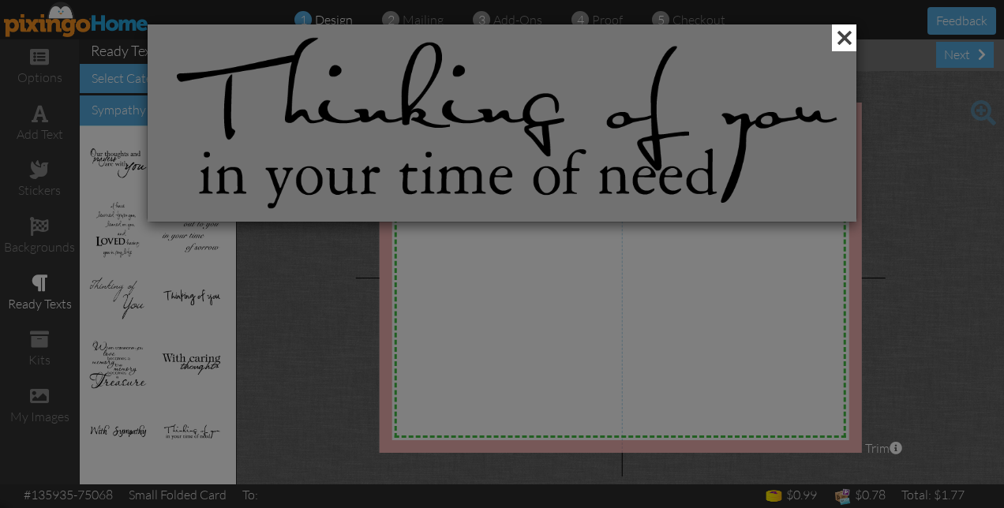
click at [843, 39] on span at bounding box center [844, 37] width 24 height 27
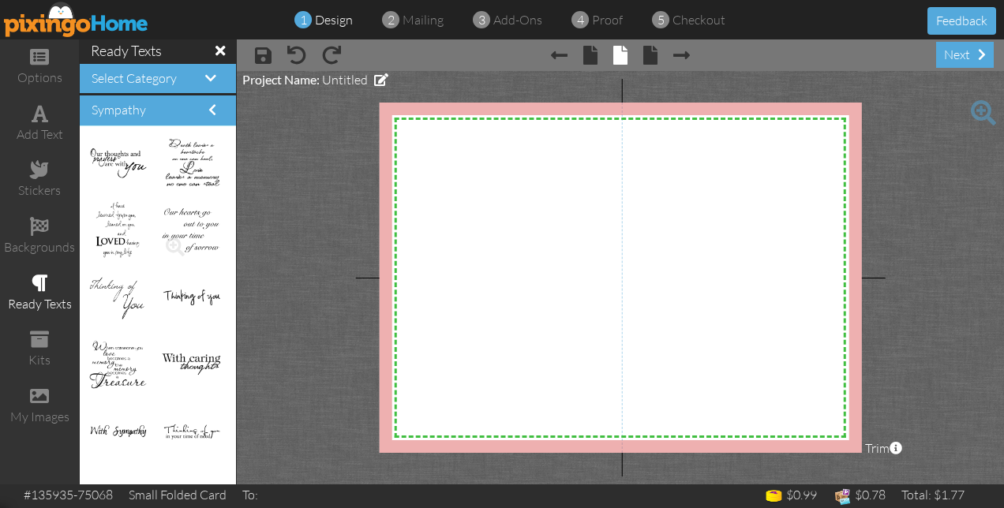
click at [202, 240] on img at bounding box center [191, 231] width 59 height 48
click at [169, 241] on span at bounding box center [175, 247] width 27 height 27
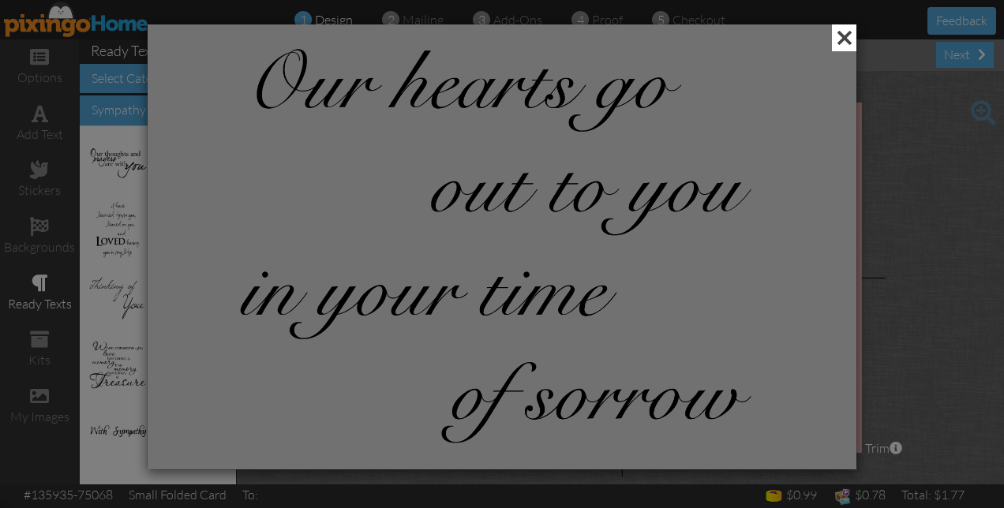
click at [841, 38] on span at bounding box center [844, 37] width 24 height 27
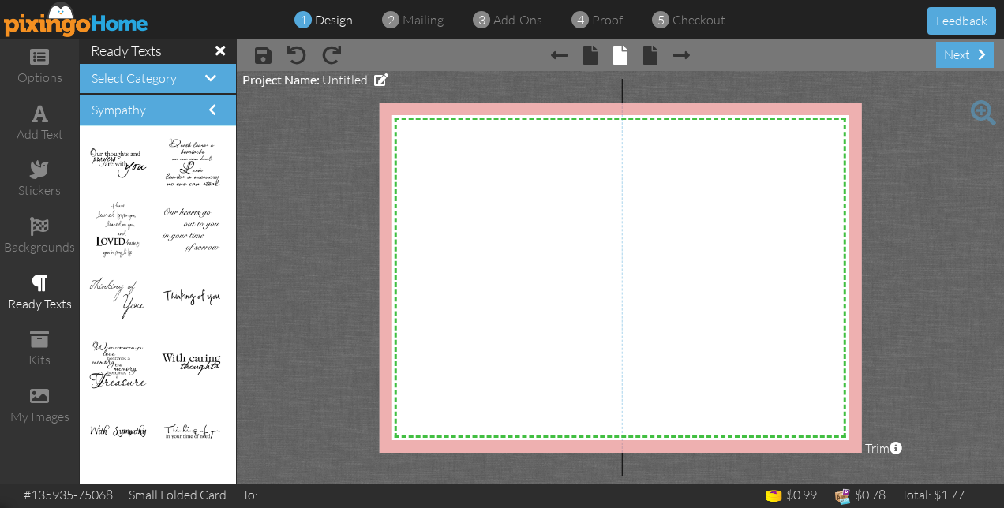
scroll to position [114, 0]
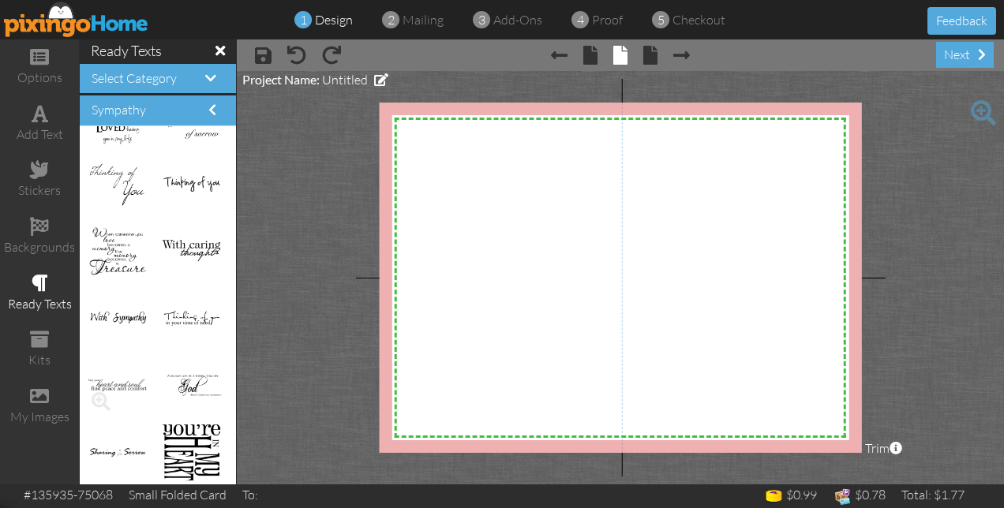
click at [114, 388] on img at bounding box center [117, 385] width 59 height 14
click at [99, 396] on span at bounding box center [101, 401] width 27 height 27
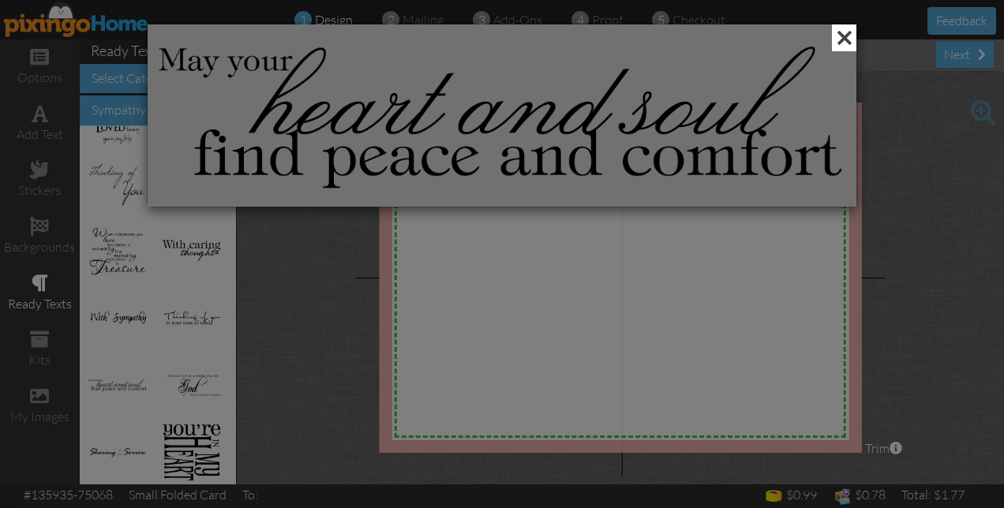
click at [847, 36] on span at bounding box center [844, 37] width 24 height 27
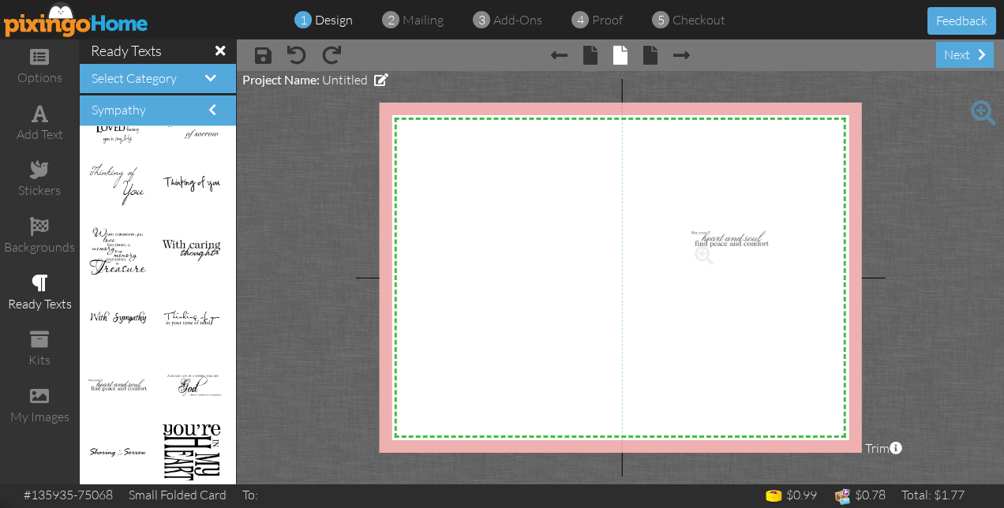
drag, startPoint x: 114, startPoint y: 382, endPoint x: 715, endPoint y: 238, distance: 618.4
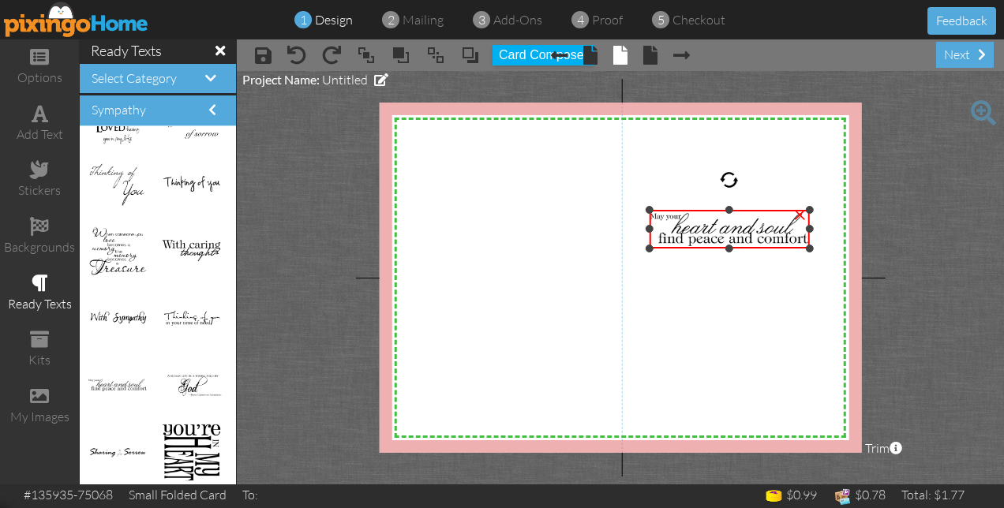
drag, startPoint x: 691, startPoint y: 240, endPoint x: 676, endPoint y: 249, distance: 17.7
click at [676, 249] on div "×" at bounding box center [729, 229] width 160 height 39
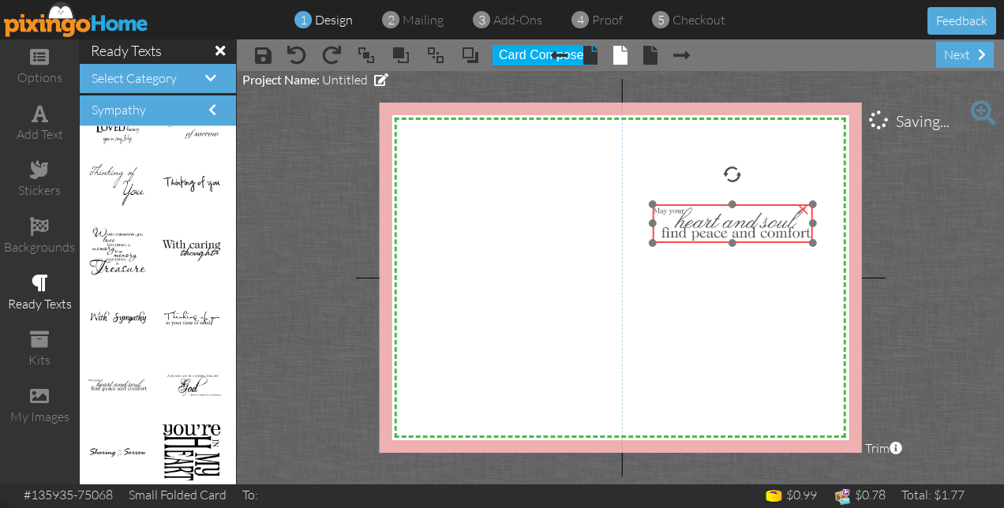
click at [711, 232] on img at bounding box center [733, 223] width 160 height 39
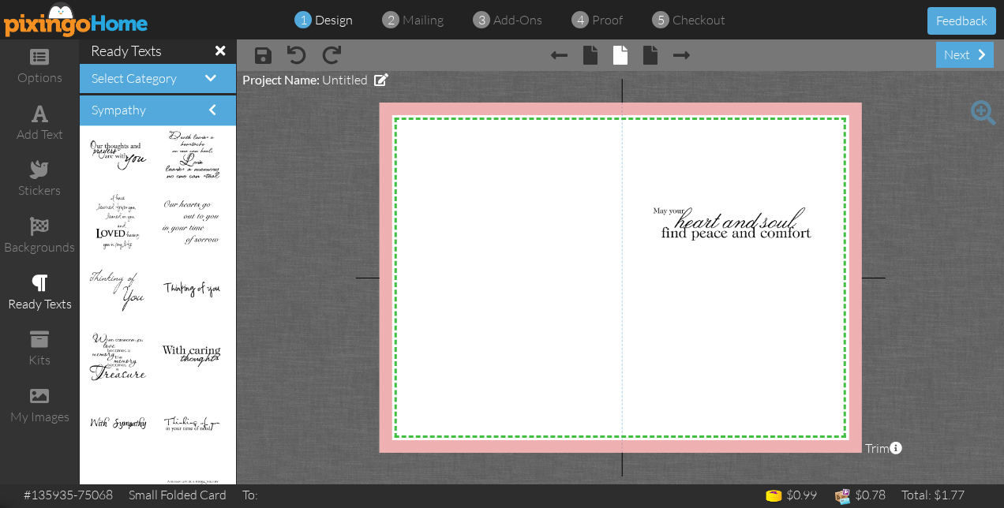
scroll to position [0, 0]
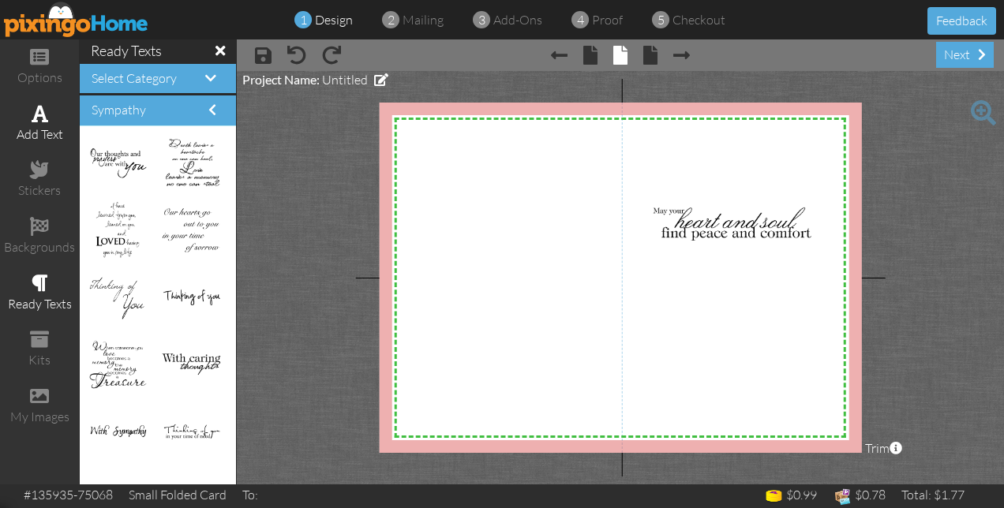
click at [50, 133] on div "add text" at bounding box center [39, 134] width 79 height 18
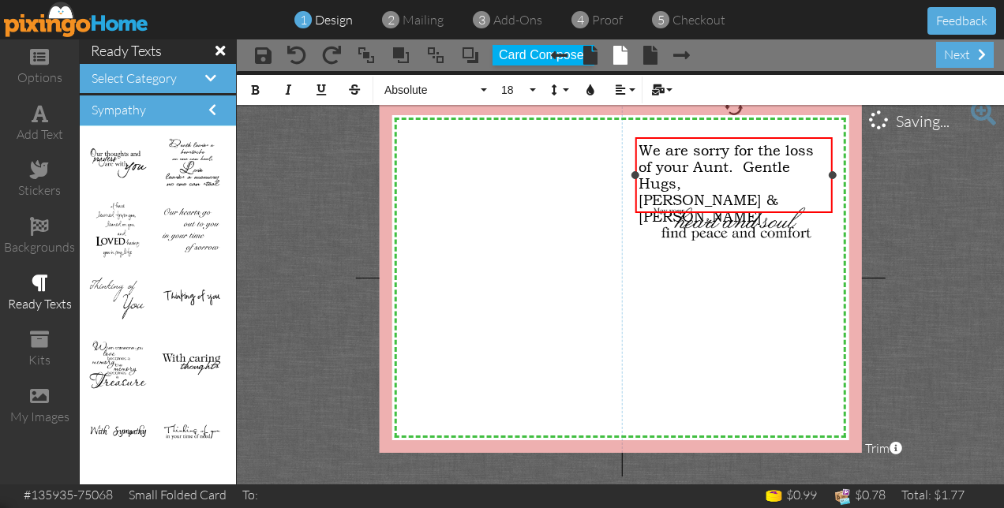
drag, startPoint x: 779, startPoint y: 181, endPoint x: 832, endPoint y: 185, distance: 53.0
click at [832, 185] on div "We are sorry for the loss of your Aunt. Gentle Hugs, [PERSON_NAME] & [PERSON_NA…" at bounding box center [732, 175] width 197 height 76
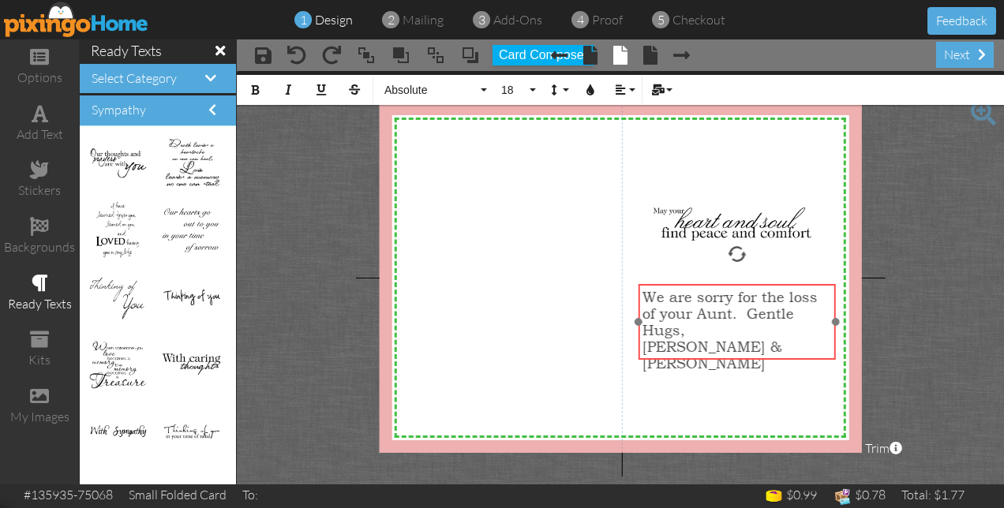
drag, startPoint x: 825, startPoint y: 213, endPoint x: 828, endPoint y: 360, distance: 146.8
click at [828, 360] on div at bounding box center [736, 322] width 205 height 84
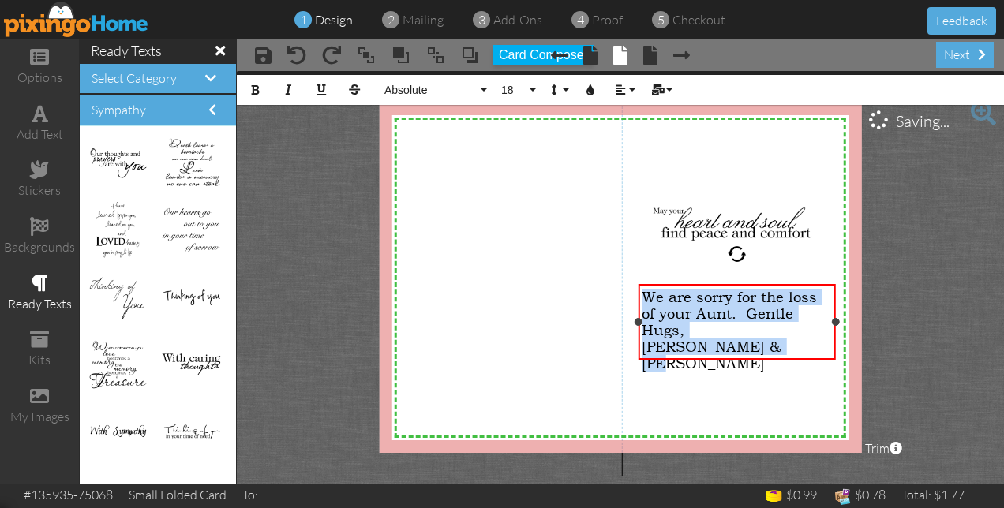
drag, startPoint x: 645, startPoint y: 294, endPoint x: 786, endPoint y: 350, distance: 151.2
click at [786, 350] on div "We are sorry for the loss of your Aunt. Gentle Hugs, [PERSON_NAME] & [PERSON_NA…" at bounding box center [735, 330] width 189 height 83
click at [533, 90] on button "18" at bounding box center [516, 90] width 46 height 30
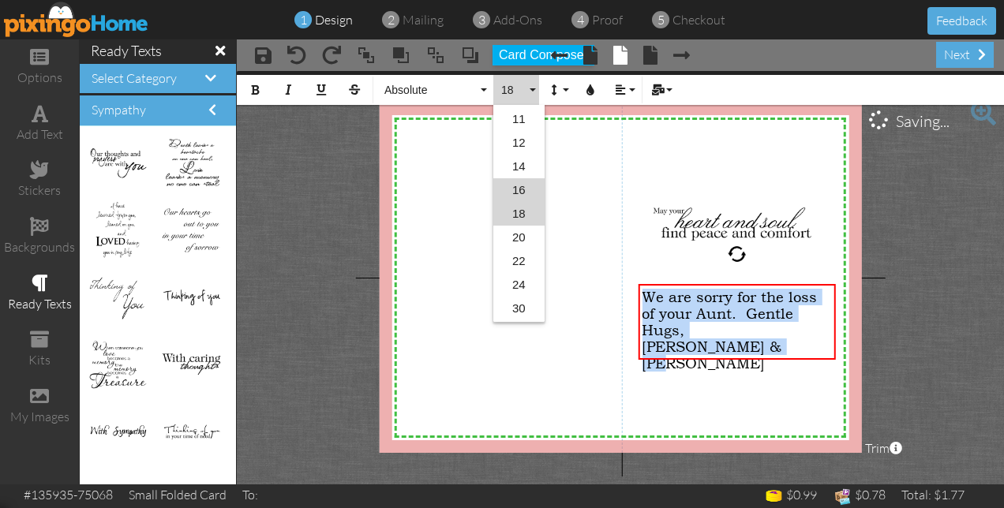
click at [520, 186] on link "16" at bounding box center [518, 190] width 51 height 24
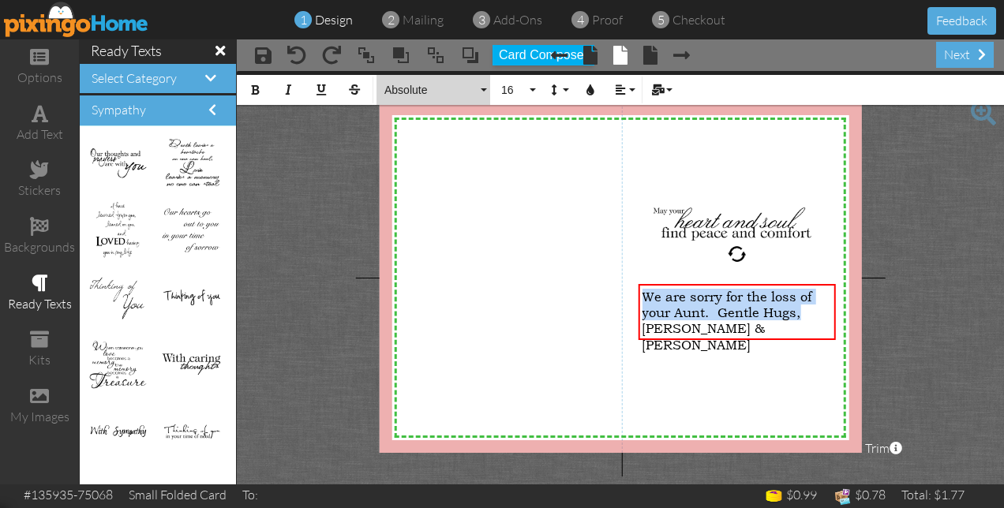
click at [486, 88] on button "Absolute" at bounding box center [433, 90] width 114 height 30
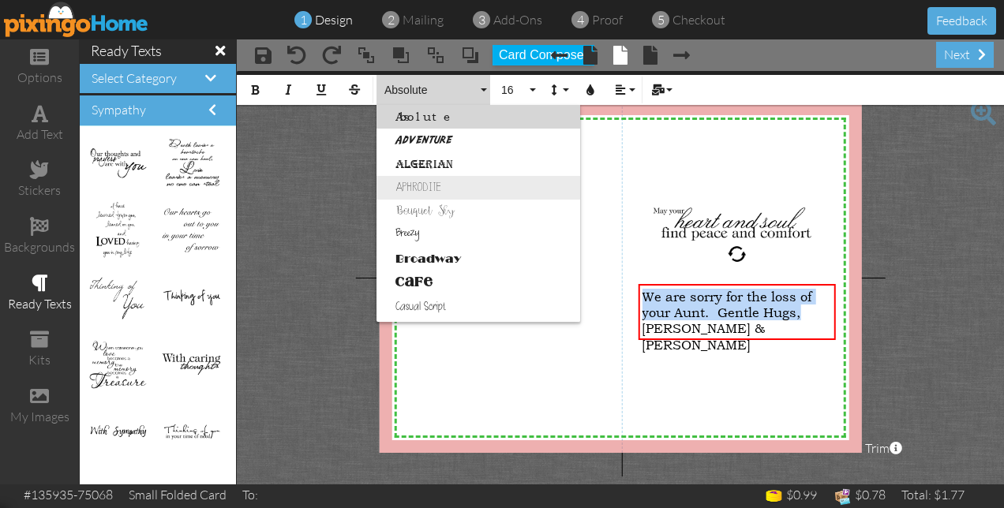
scroll to position [158, 0]
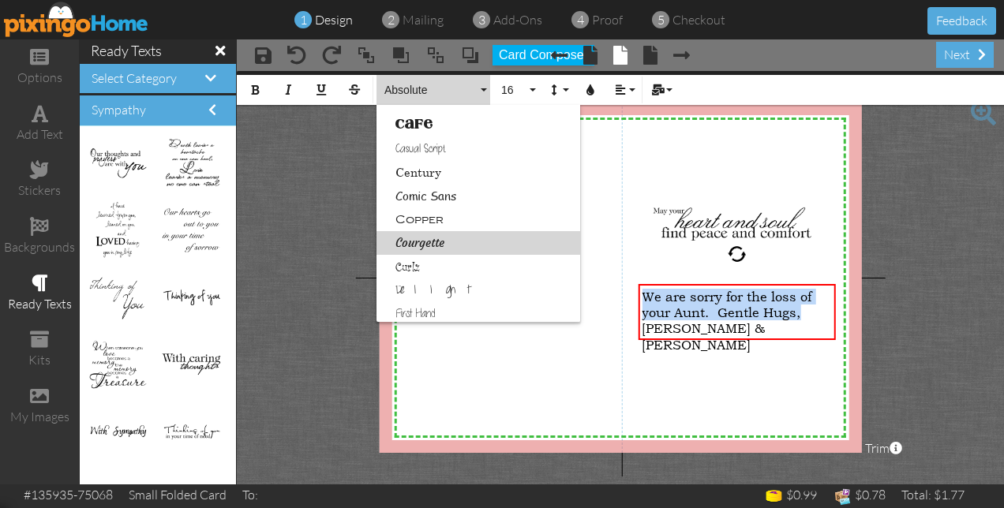
click at [457, 238] on link "Courgette" at bounding box center [478, 243] width 204 height 24
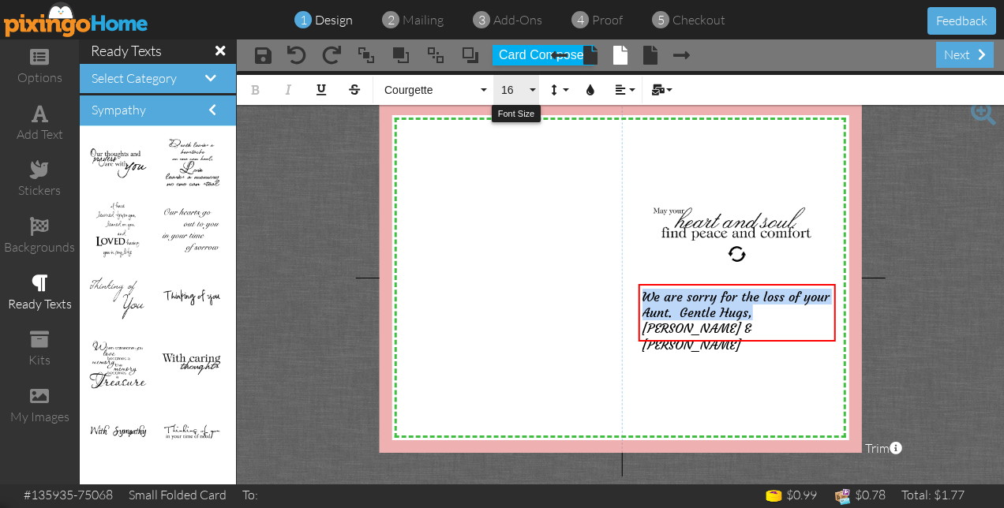
click at [533, 93] on button "16" at bounding box center [516, 90] width 46 height 30
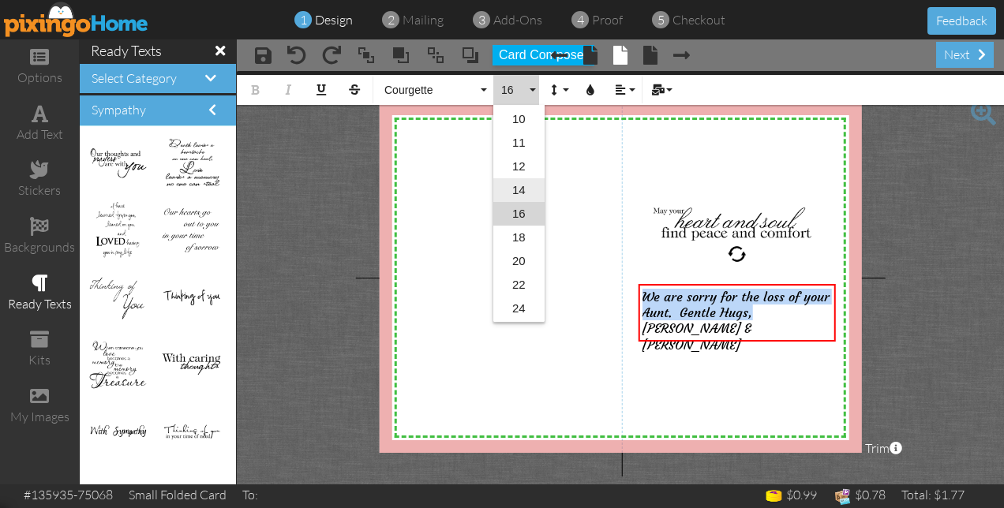
click at [516, 188] on link "14" at bounding box center [518, 190] width 51 height 24
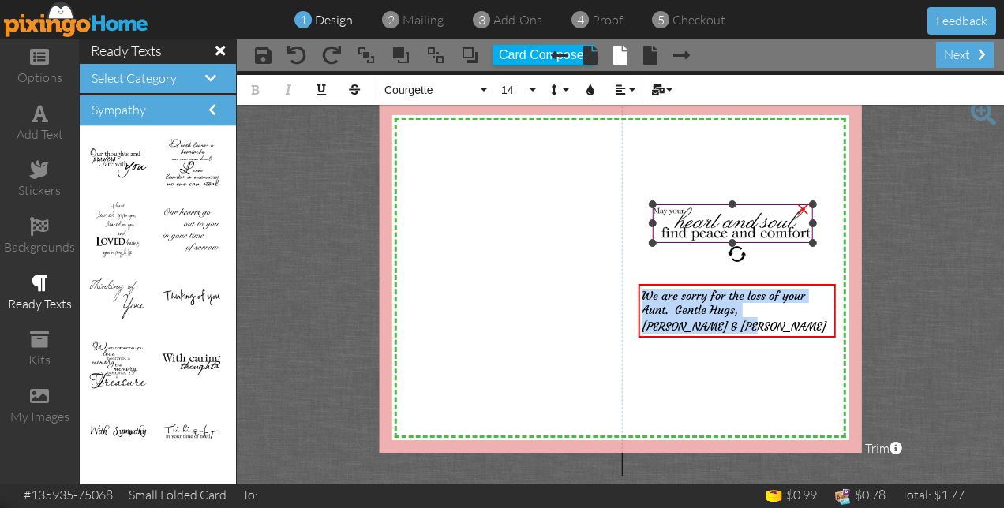
click at [675, 232] on img at bounding box center [733, 223] width 160 height 39
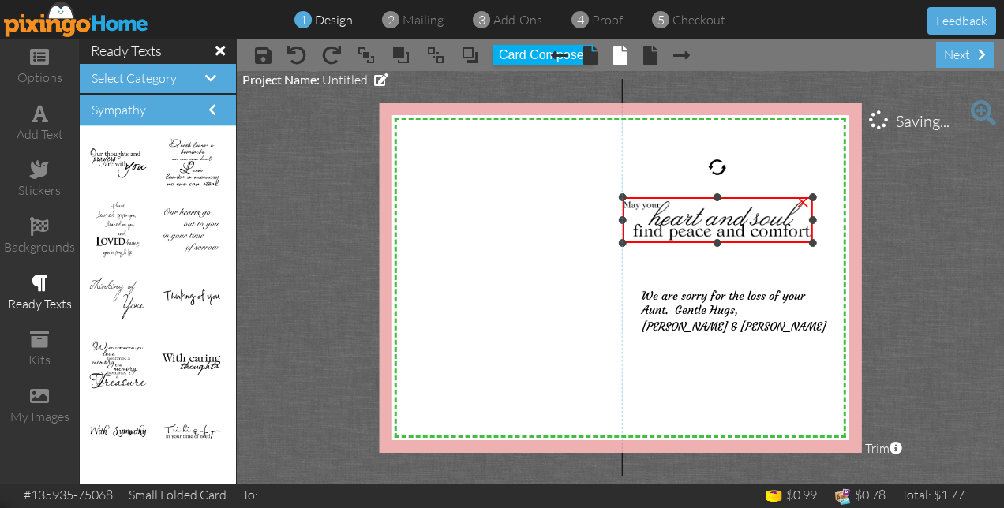
click at [653, 199] on div "×" at bounding box center [717, 220] width 189 height 46
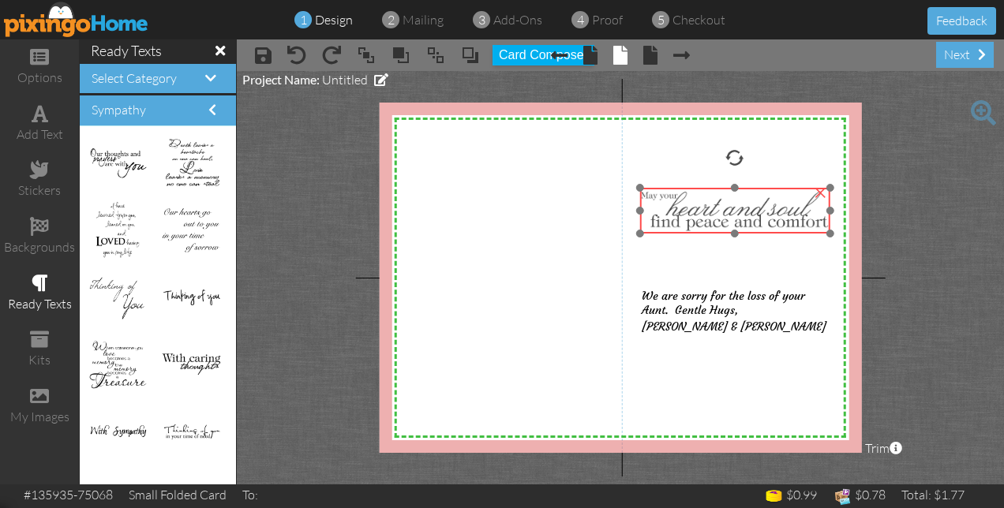
drag, startPoint x: 690, startPoint y: 218, endPoint x: 708, endPoint y: 208, distance: 19.8
click at [708, 208] on img at bounding box center [734, 211] width 189 height 46
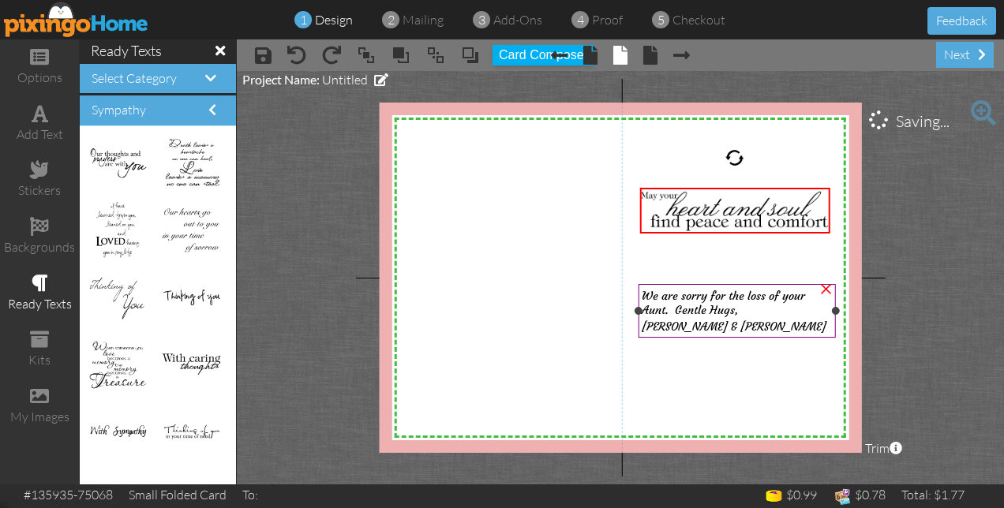
click at [680, 309] on span "We are sorry for the loss of your Aunt. Gentle Hugs," at bounding box center [722, 303] width 163 height 28
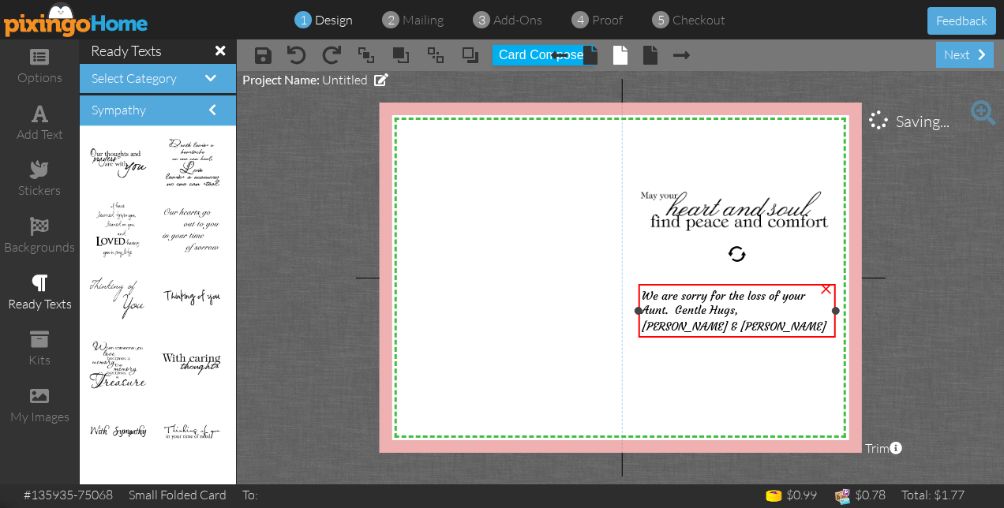
click at [680, 309] on span "We are sorry for the loss of your Aunt. Gentle Hugs," at bounding box center [722, 303] width 163 height 28
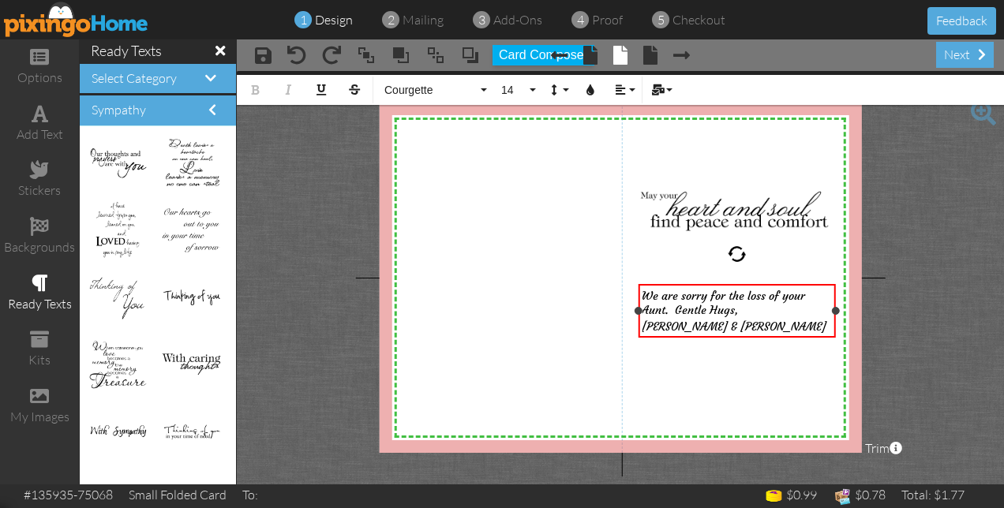
click at [673, 309] on span "We are sorry for the loss of your Aunt. Gentle Hugs," at bounding box center [722, 303] width 163 height 28
click at [676, 309] on span "We are sorry for the loss of your Aunt. Gentle Hugs," at bounding box center [722, 303] width 163 height 28
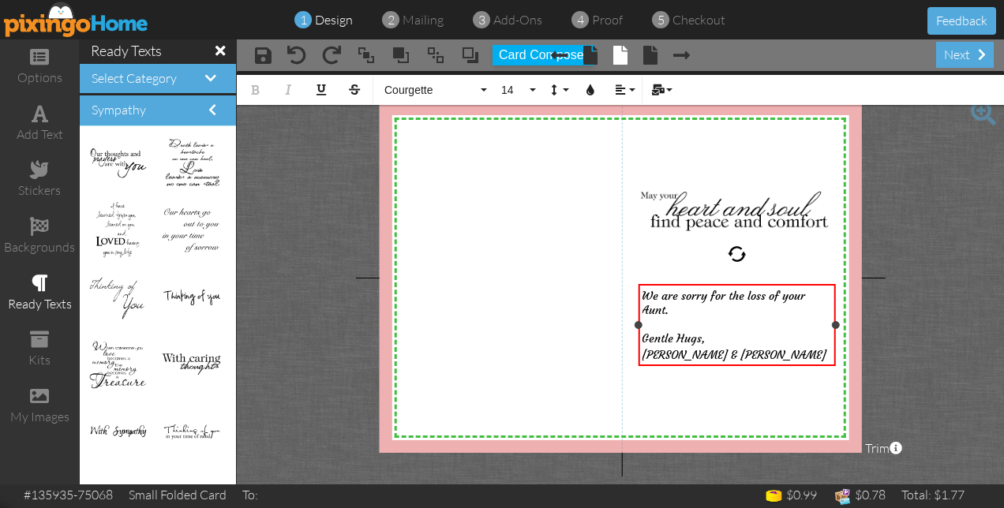
click at [664, 348] on span "[PERSON_NAME] & [PERSON_NAME]" at bounding box center [733, 355] width 185 height 14
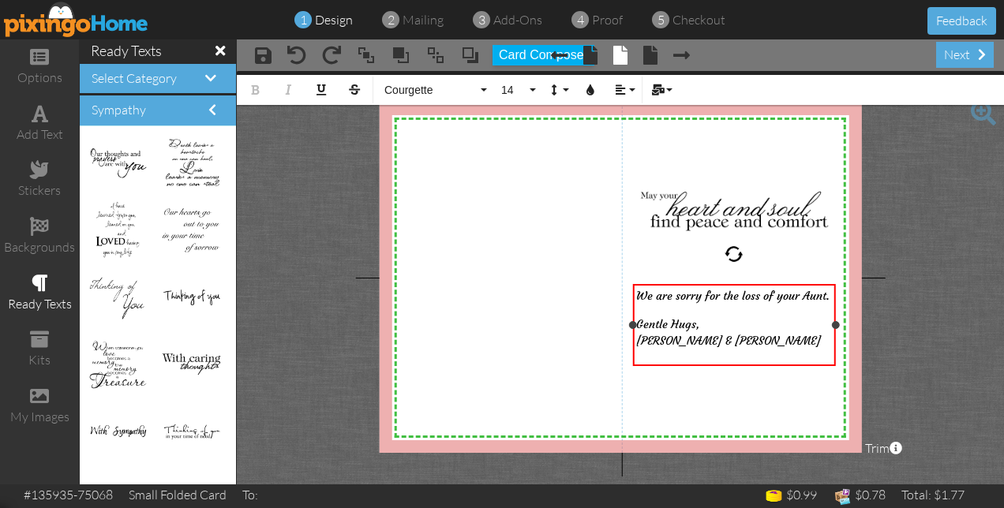
click at [631, 325] on div at bounding box center [632, 325] width 8 height 8
click at [836, 324] on div at bounding box center [840, 325] width 8 height 8
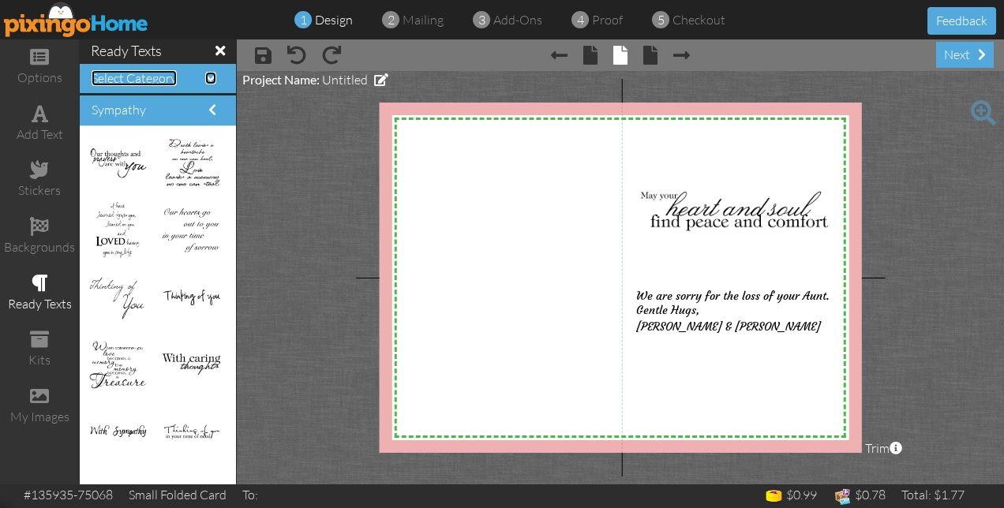
click at [211, 79] on span at bounding box center [210, 78] width 11 height 13
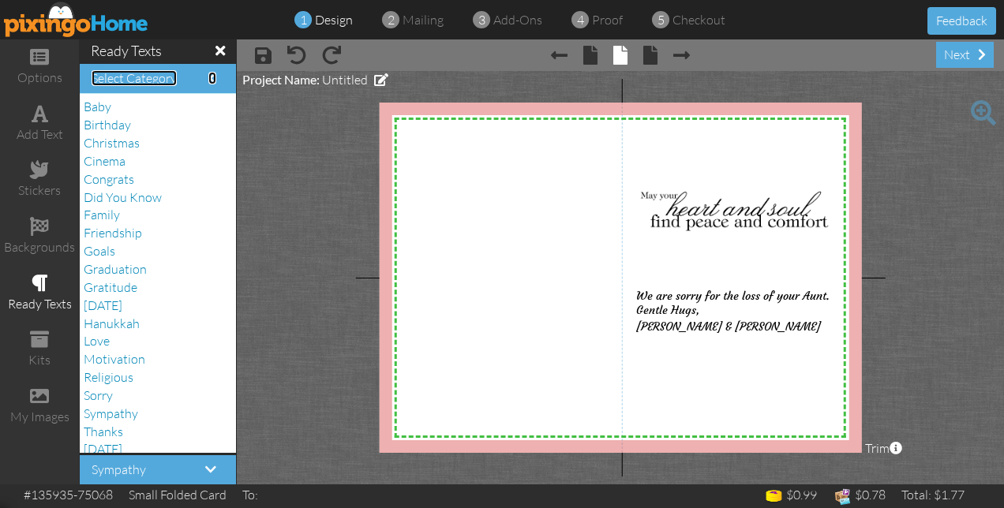
scroll to position [27, 0]
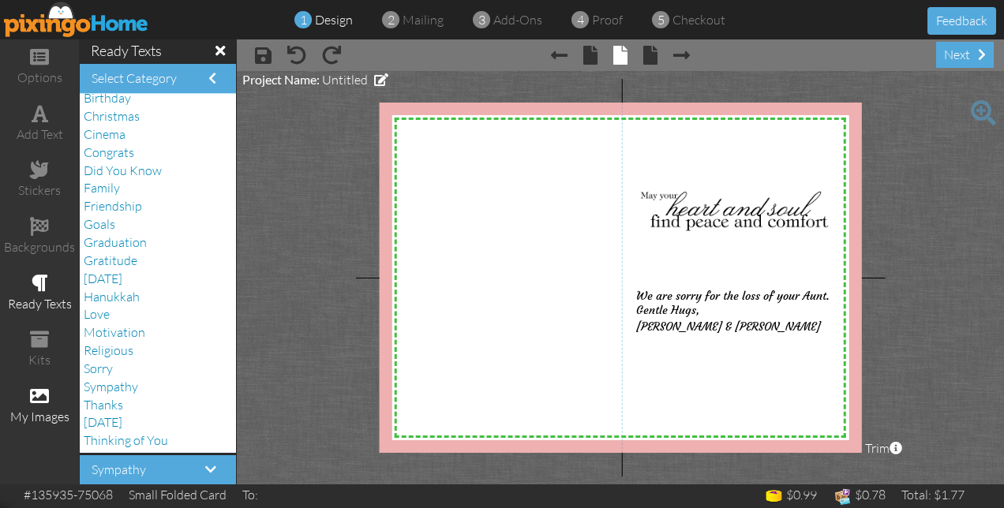
click at [40, 408] on div "my images" at bounding box center [39, 417] width 79 height 18
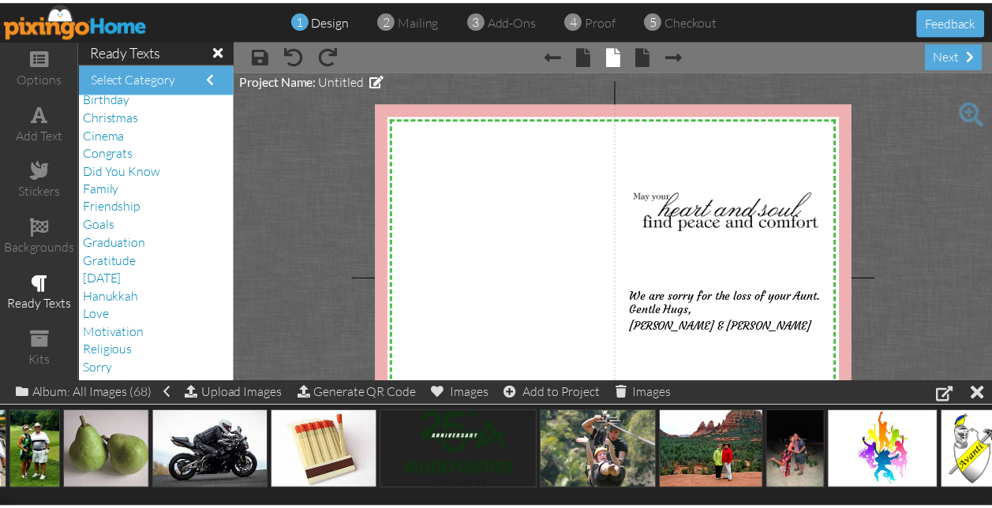
scroll to position [0, 5465]
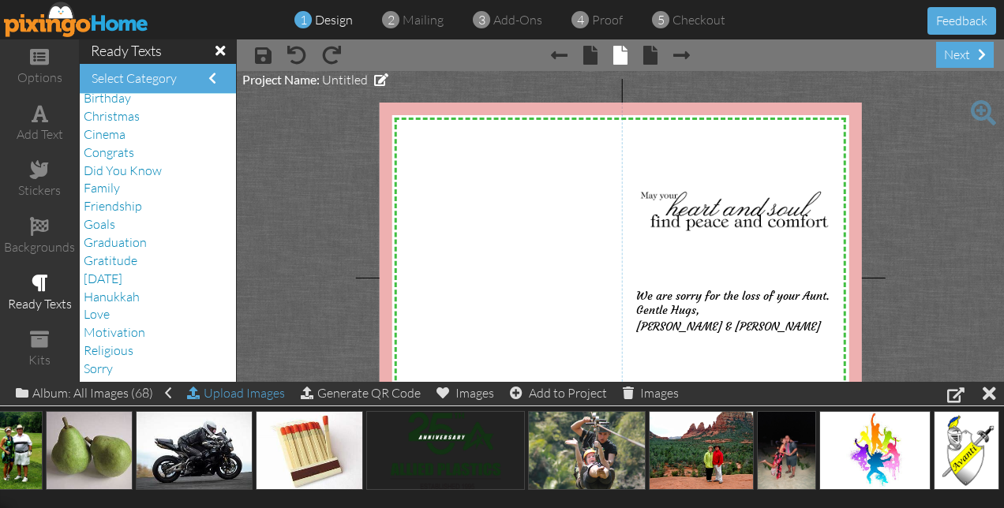
click at [259, 394] on div "Upload Images" at bounding box center [236, 393] width 98 height 23
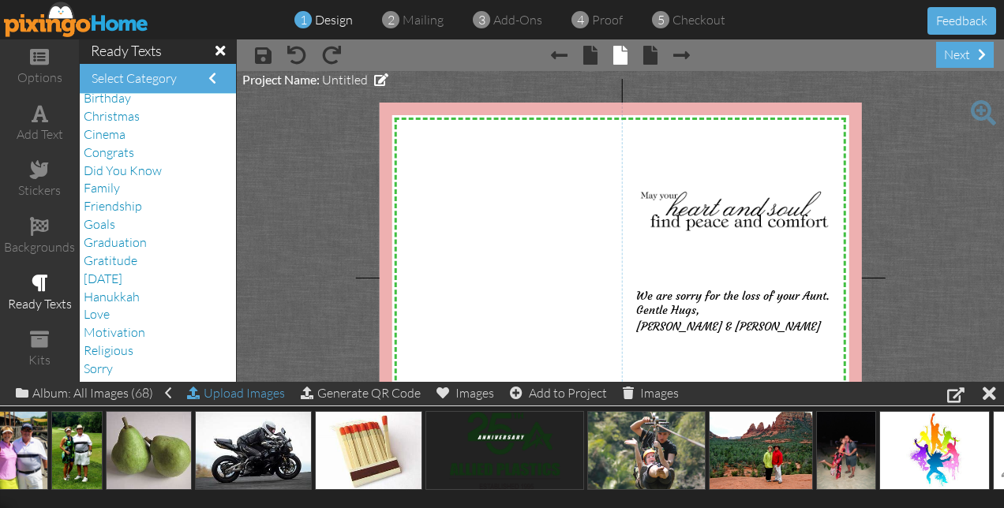
scroll to position [0, 0]
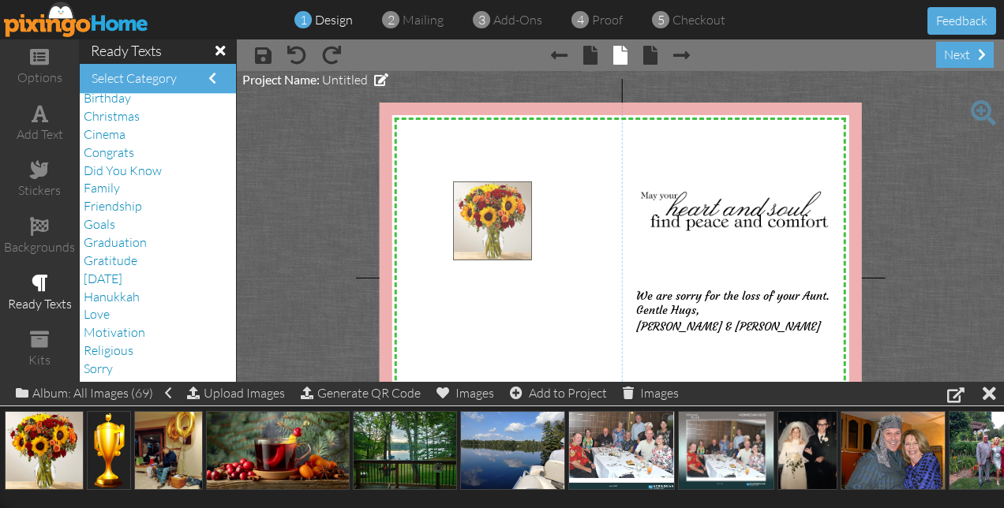
drag, startPoint x: 39, startPoint y: 432, endPoint x: 488, endPoint y: 204, distance: 503.2
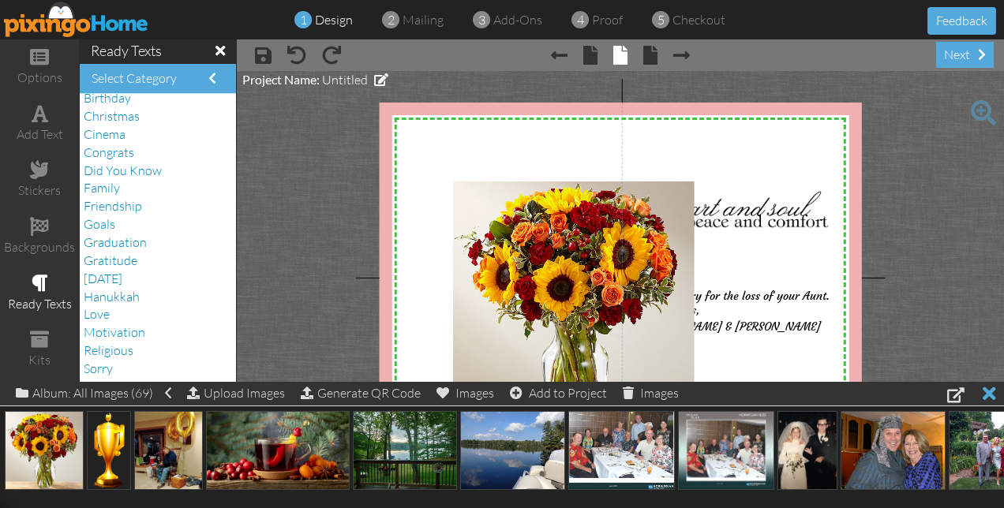
click at [989, 396] on div at bounding box center [988, 393] width 13 height 23
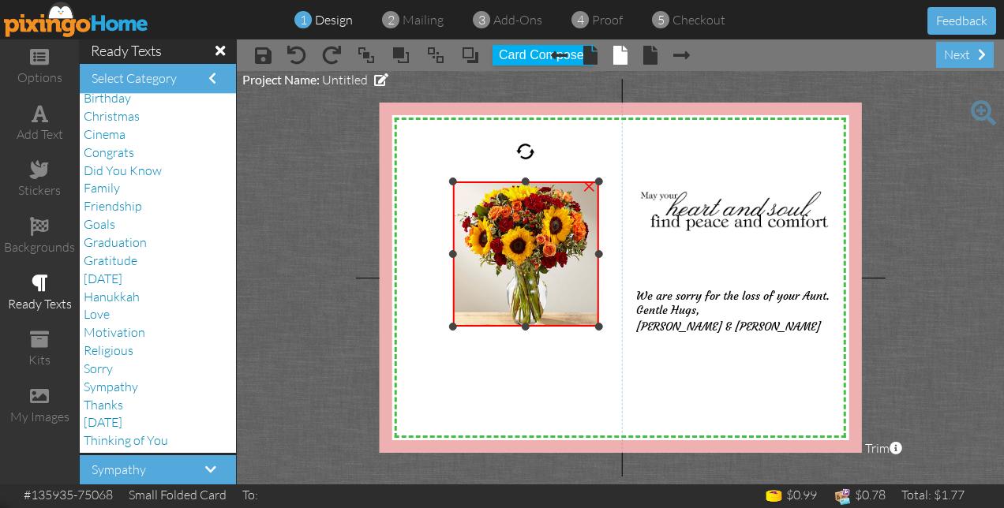
drag, startPoint x: 696, startPoint y: 422, endPoint x: 601, endPoint y: 327, distance: 134.5
click at [601, 327] on div at bounding box center [598, 327] width 8 height 8
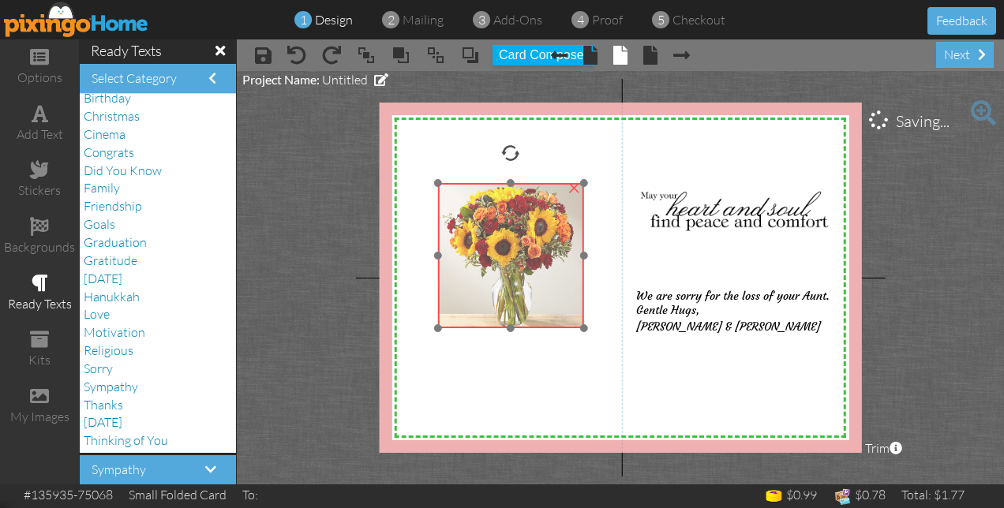
drag, startPoint x: 550, startPoint y: 259, endPoint x: 535, endPoint y: 260, distance: 15.1
click at [535, 260] on img at bounding box center [510, 255] width 145 height 145
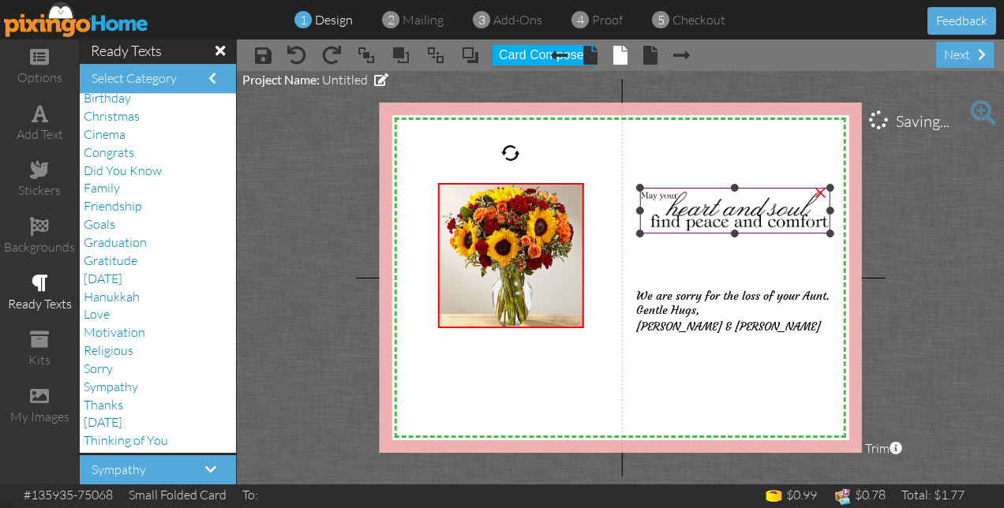
click at [697, 213] on img at bounding box center [734, 211] width 189 height 46
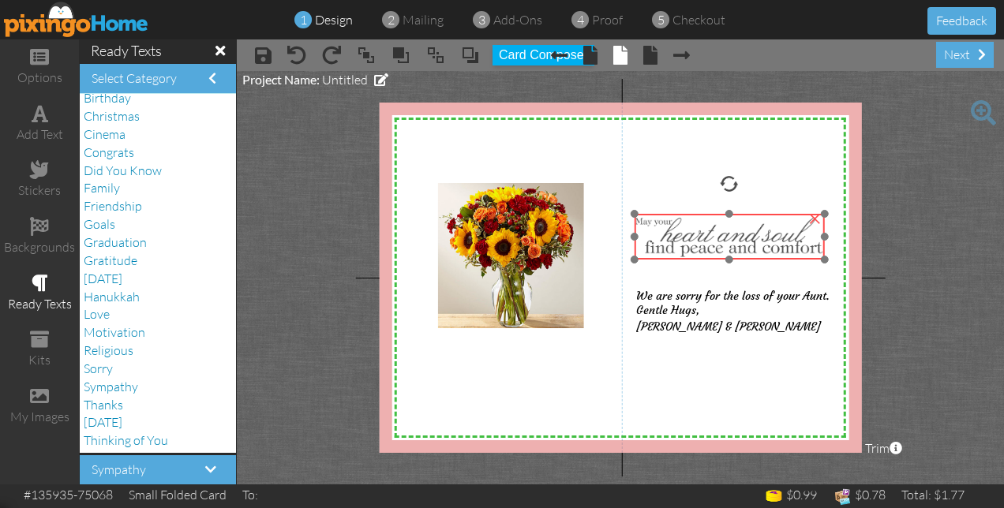
drag, startPoint x: 697, startPoint y: 230, endPoint x: 691, endPoint y: 256, distance: 26.6
click at [691, 256] on img at bounding box center [728, 237] width 189 height 46
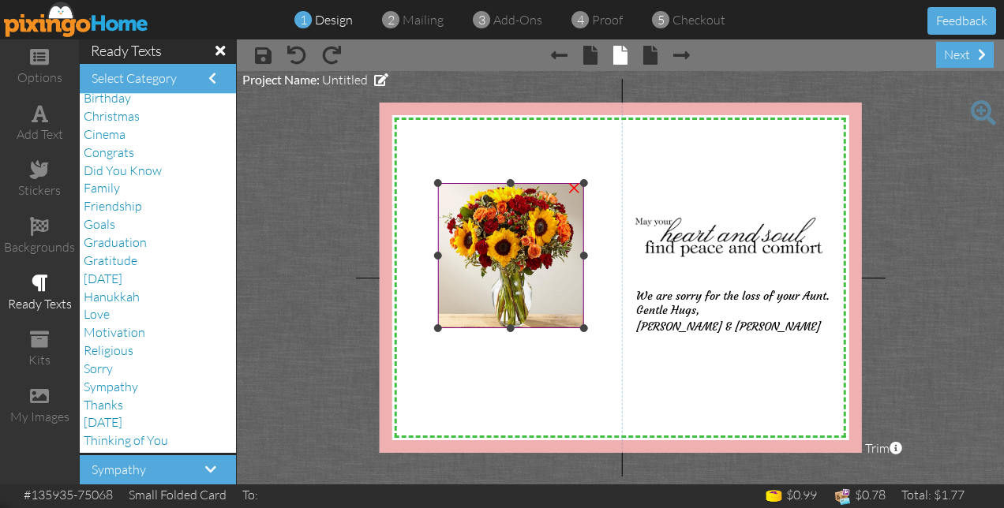
click at [513, 316] on img at bounding box center [510, 255] width 145 height 145
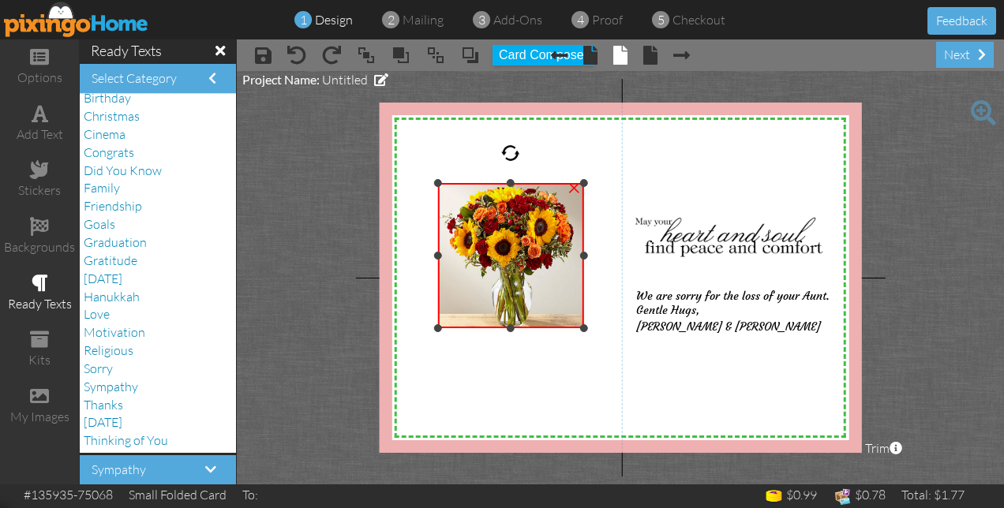
drag, startPoint x: 514, startPoint y: 329, endPoint x: 508, endPoint y: 356, distance: 27.4
click at [508, 356] on div "X X X X X X X X X X X X X X X X X X X X X X X X X X X X X X X X X X X X X X X X…" at bounding box center [621, 278] width 482 height 350
drag, startPoint x: 510, startPoint y: 329, endPoint x: 508, endPoint y: 348, distance: 19.0
click at [508, 348] on div "X X X X X X X X X X X X X X X X X X X X X X X X X X X X X X X X X X X X X X X X…" at bounding box center [621, 278] width 482 height 350
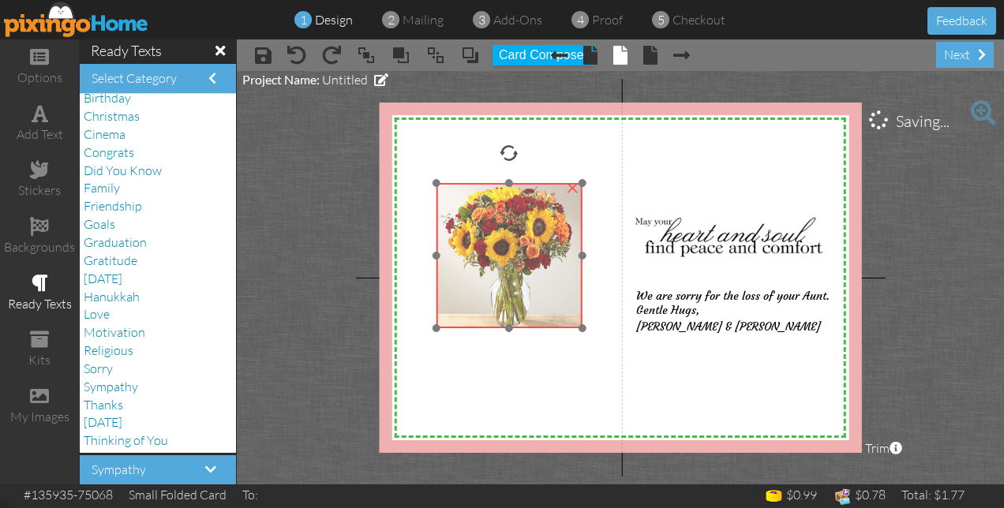
click at [518, 305] on img at bounding box center [508, 255] width 145 height 145
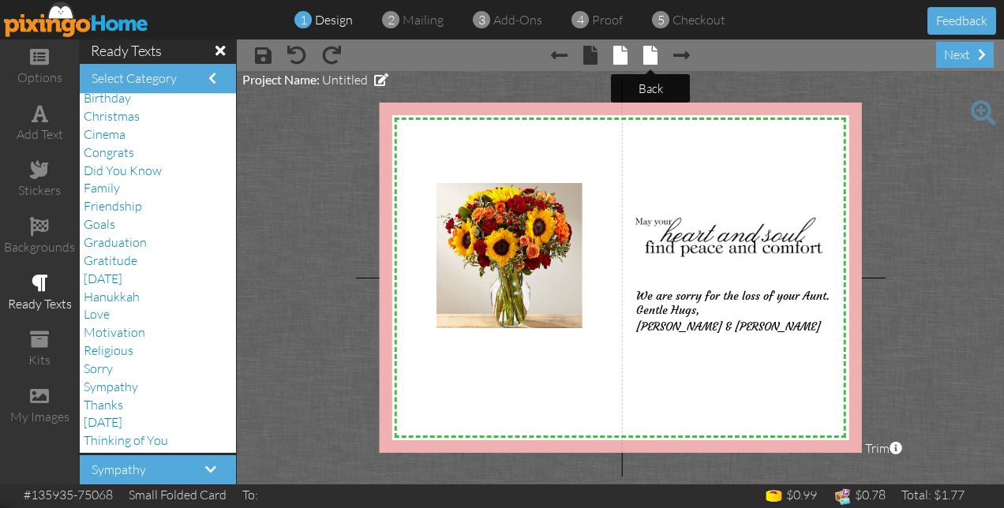
click at [645, 60] on span at bounding box center [650, 55] width 14 height 19
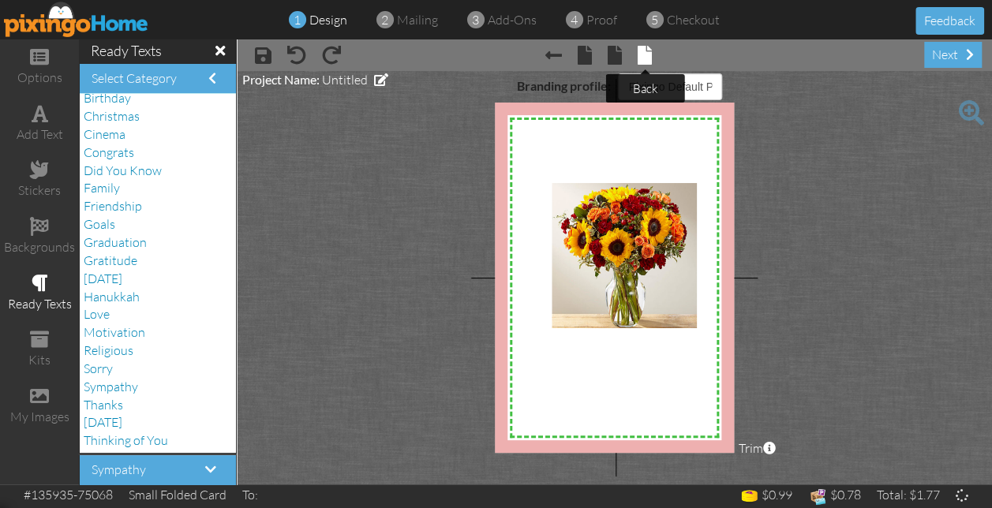
select select "object:3311"
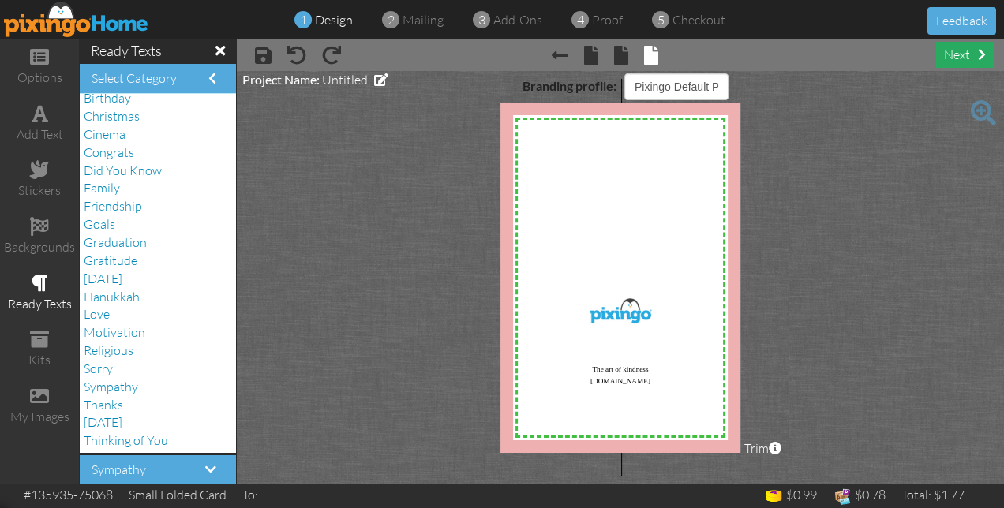
click at [953, 50] on div "next" at bounding box center [965, 55] width 58 height 26
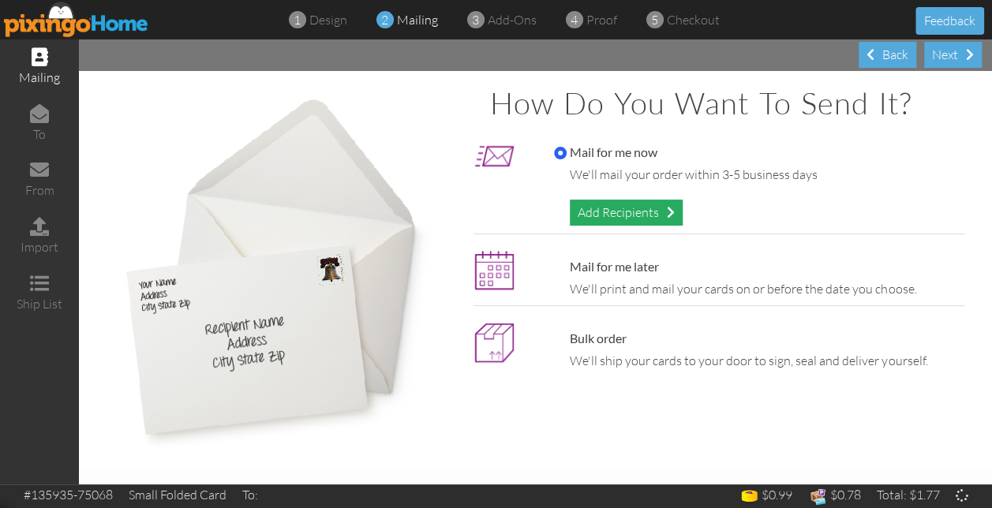
click at [604, 210] on div "Add Recipients" at bounding box center [626, 213] width 113 height 26
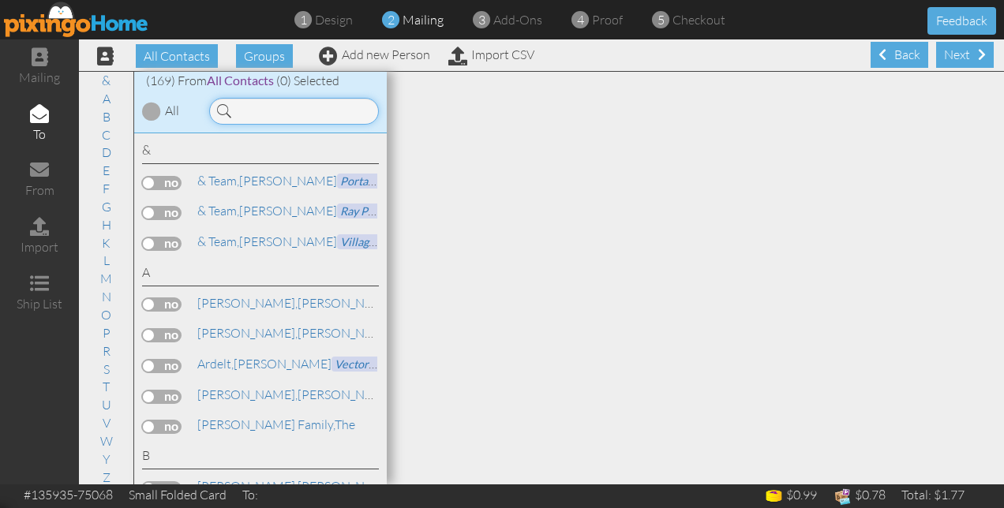
click at [315, 106] on input at bounding box center [294, 111] width 170 height 27
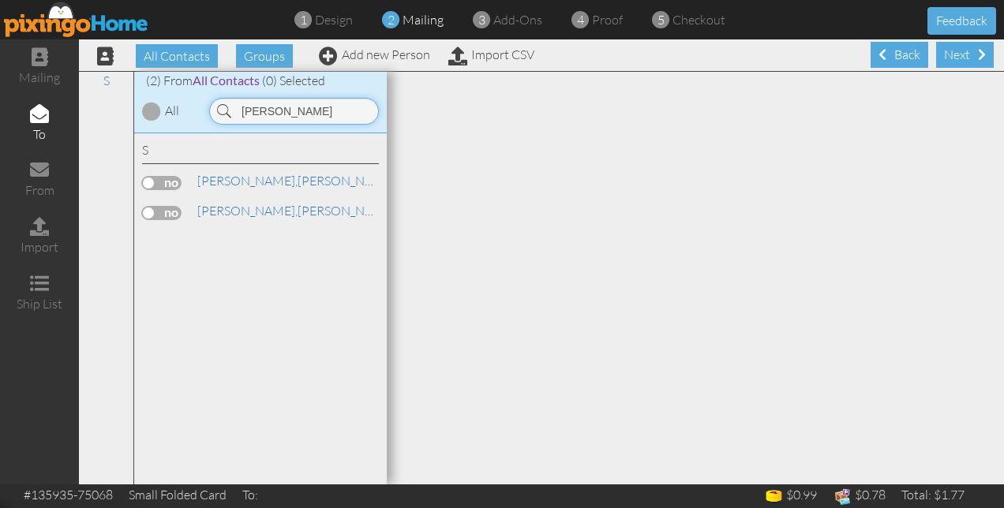
type input "[PERSON_NAME]"
click at [173, 176] on label at bounding box center [161, 183] width 39 height 14
click at [0, 0] on input "checkbox" at bounding box center [0, 0] width 0 height 0
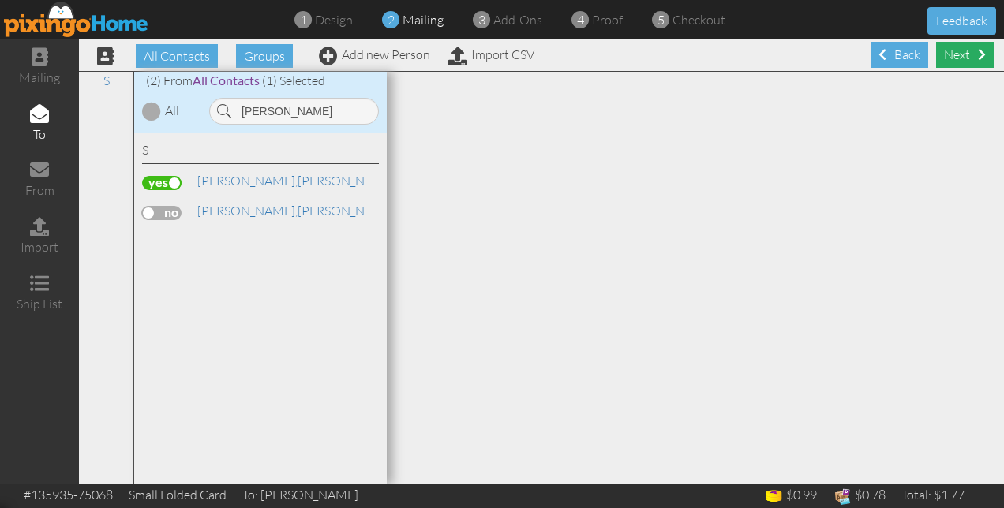
click at [936, 58] on div "Next" at bounding box center [965, 55] width 58 height 26
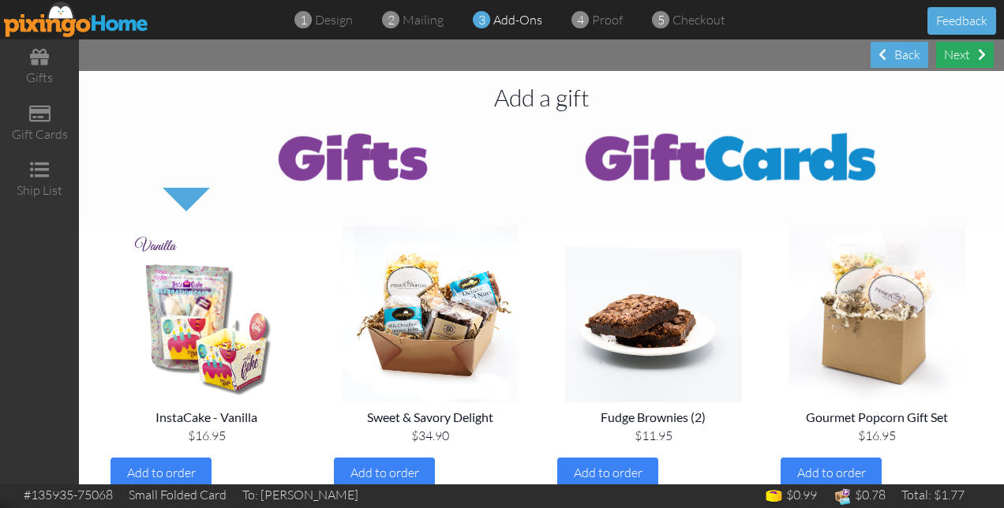
click at [956, 54] on div "Next" at bounding box center [965, 55] width 58 height 26
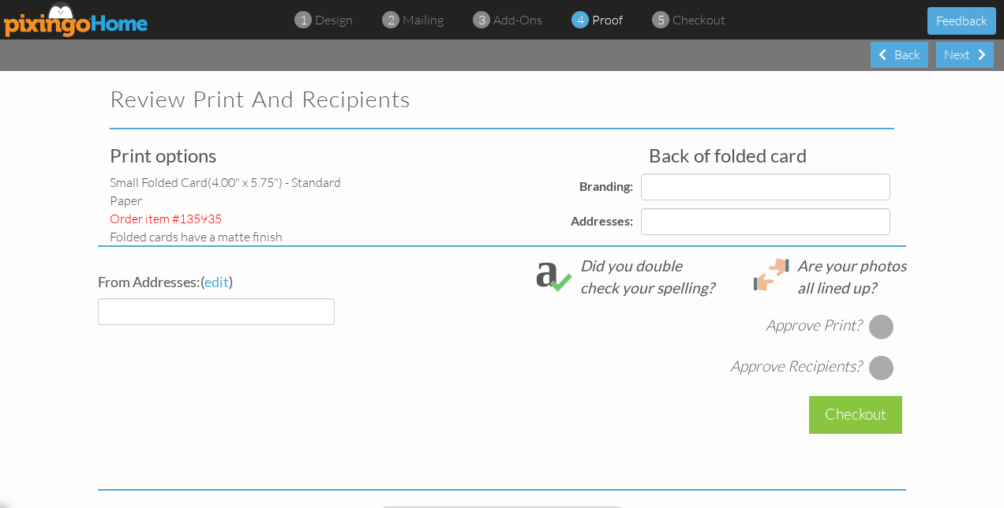
select select "object:3943"
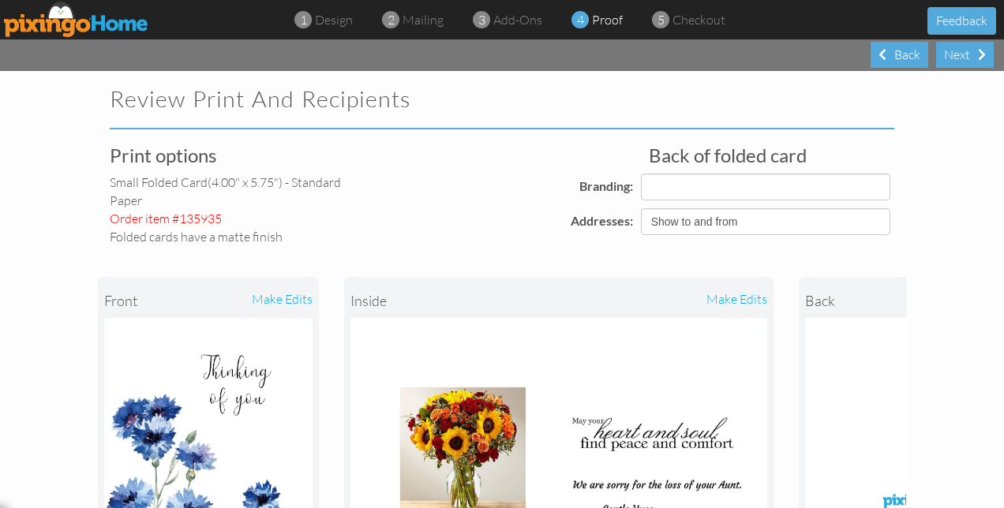
select select "object:3971"
select select "object:3974"
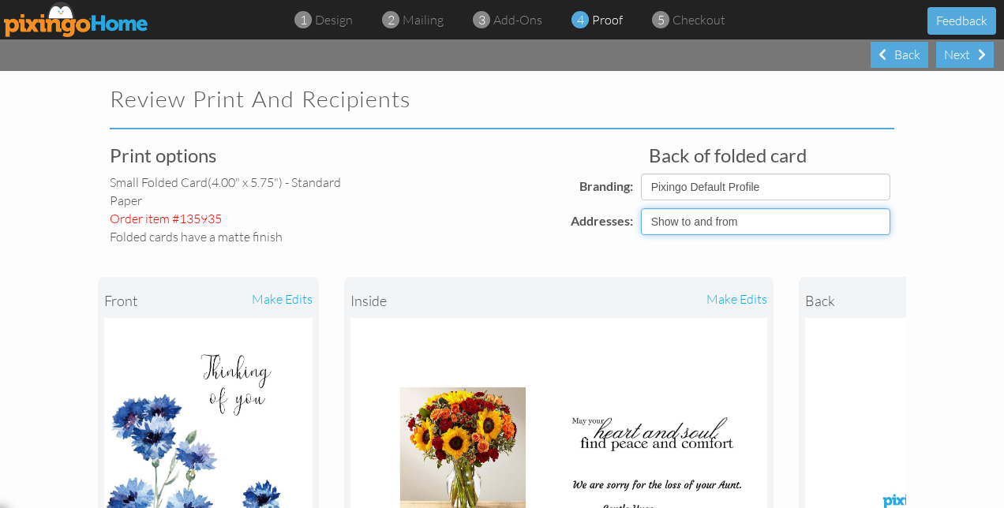
click at [854, 226] on select "Show to and from Show from only Hide to and from" at bounding box center [765, 221] width 249 height 27
select select "object:3945"
click at [641, 208] on select "Show to and from Show from only Hide to and from" at bounding box center [765, 221] width 249 height 27
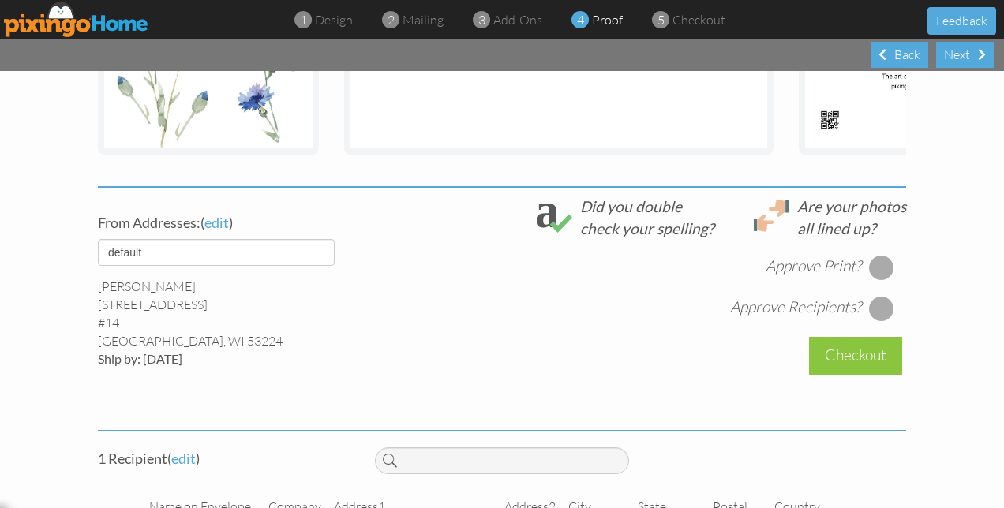
scroll to position [473, 0]
click at [326, 265] on select "default 8-2022 Avanti" at bounding box center [216, 251] width 237 height 27
select select "object:3976"
click at [98, 250] on select "default 8-2022 Avanti" at bounding box center [216, 251] width 237 height 27
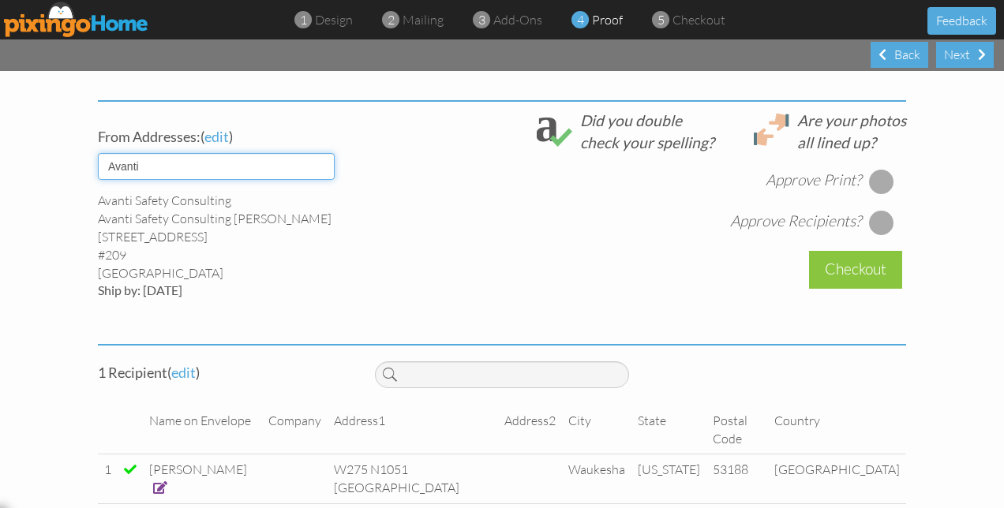
scroll to position [562, 0]
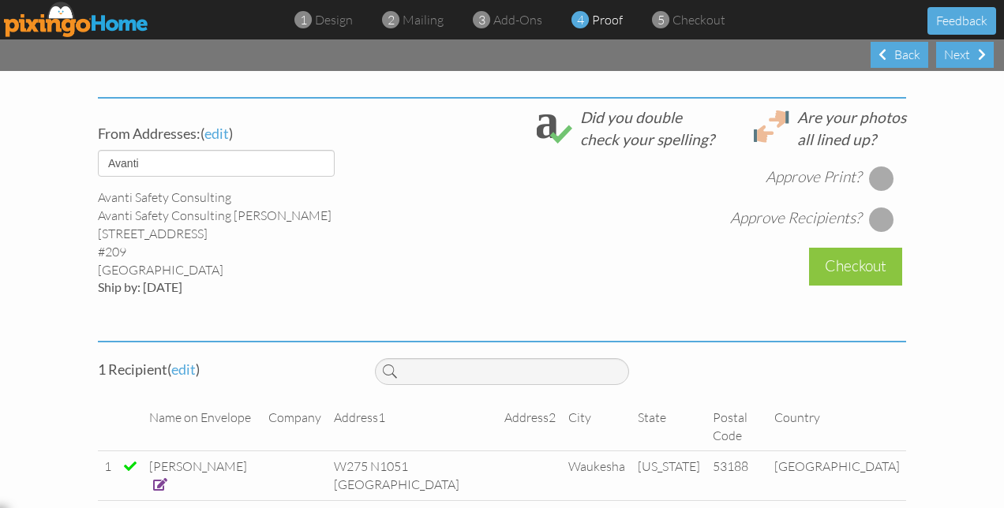
click at [167, 478] on span at bounding box center [160, 484] width 14 height 13
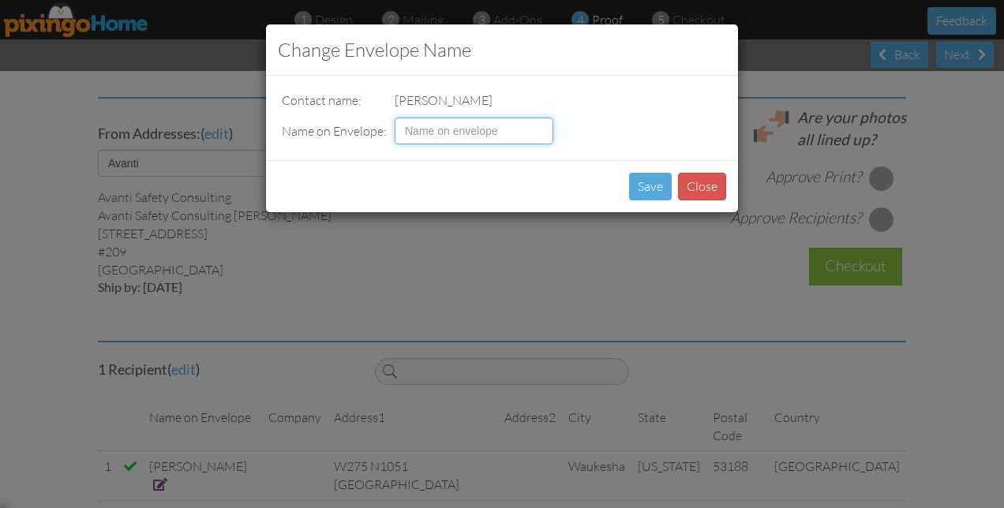
click at [428, 131] on input at bounding box center [474, 131] width 159 height 27
click at [402, 125] on input "[PERSON_NAME] Family" at bounding box center [474, 131] width 159 height 27
type input "[PERSON_NAME] Family"
click at [645, 188] on button "Save" at bounding box center [650, 187] width 43 height 28
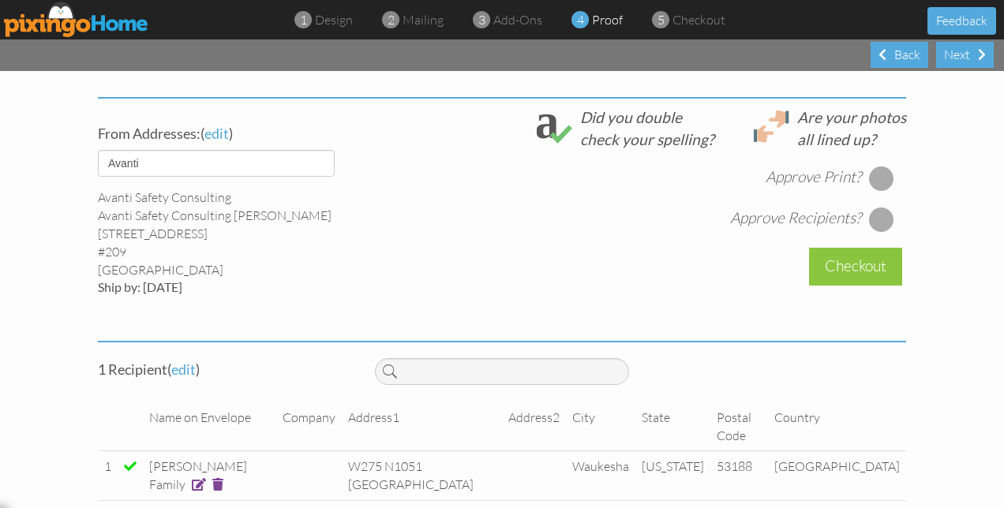
scroll to position [358, 0]
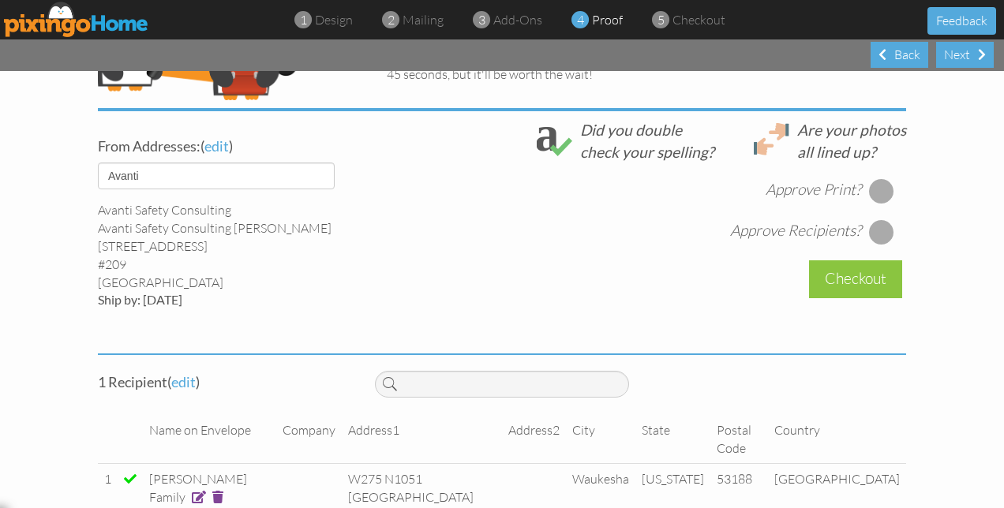
click at [874, 197] on div at bounding box center [881, 190] width 25 height 25
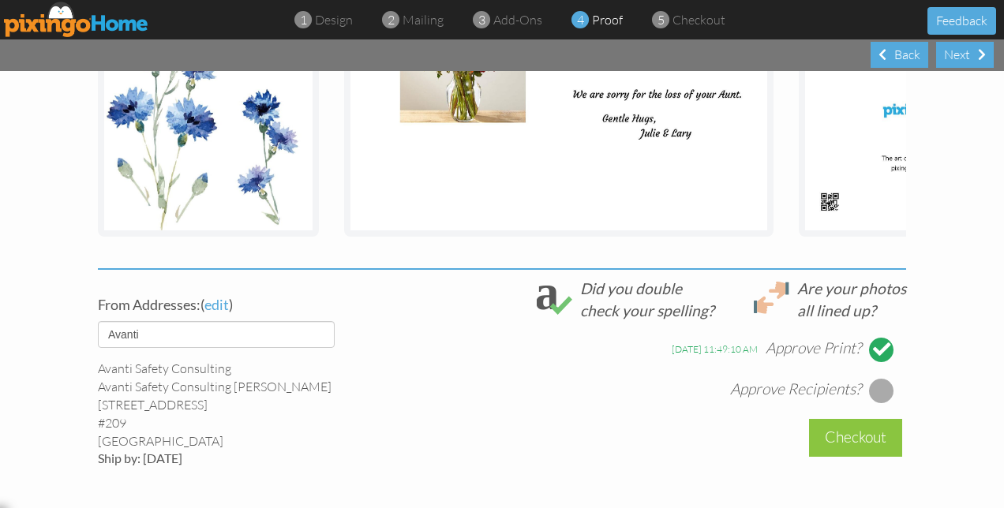
scroll to position [404, 0]
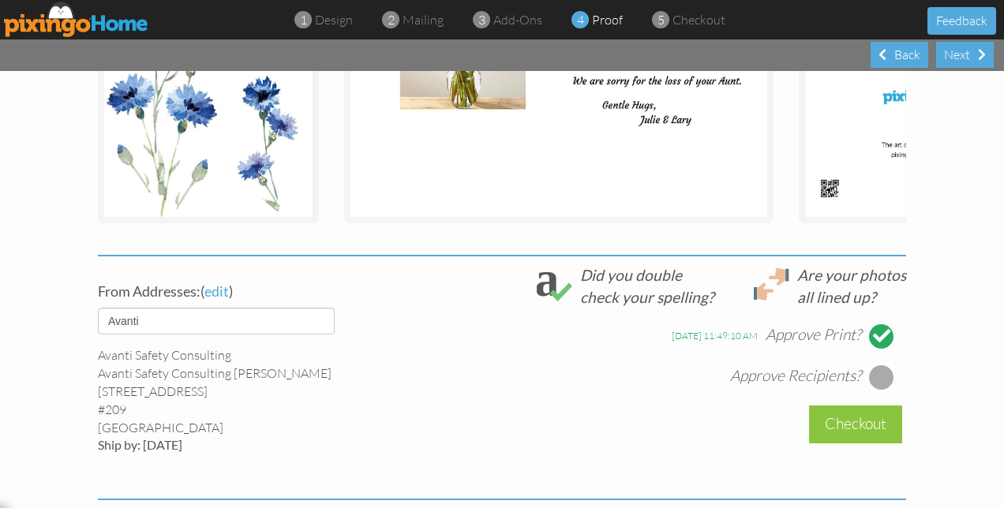
click at [878, 383] on div at bounding box center [881, 377] width 25 height 25
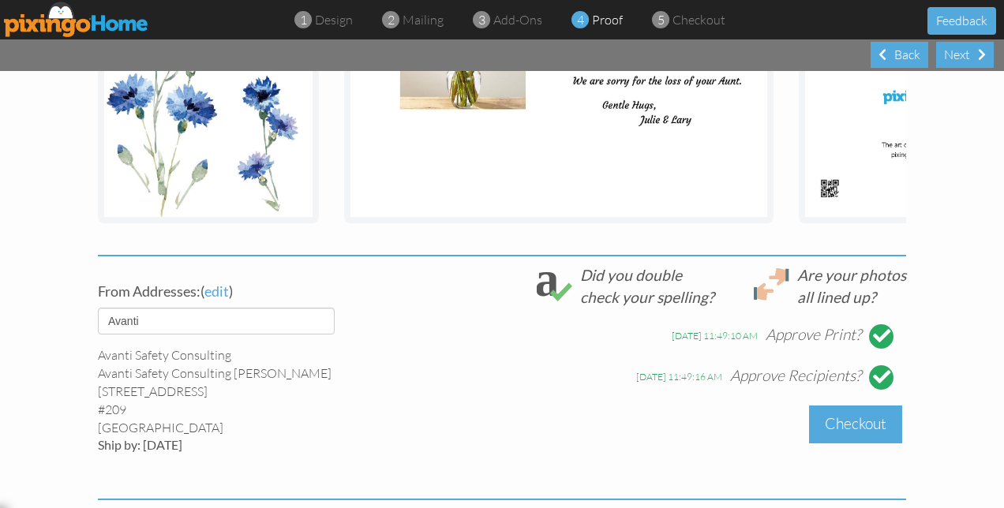
click at [853, 442] on div "Checkout" at bounding box center [855, 424] width 93 height 37
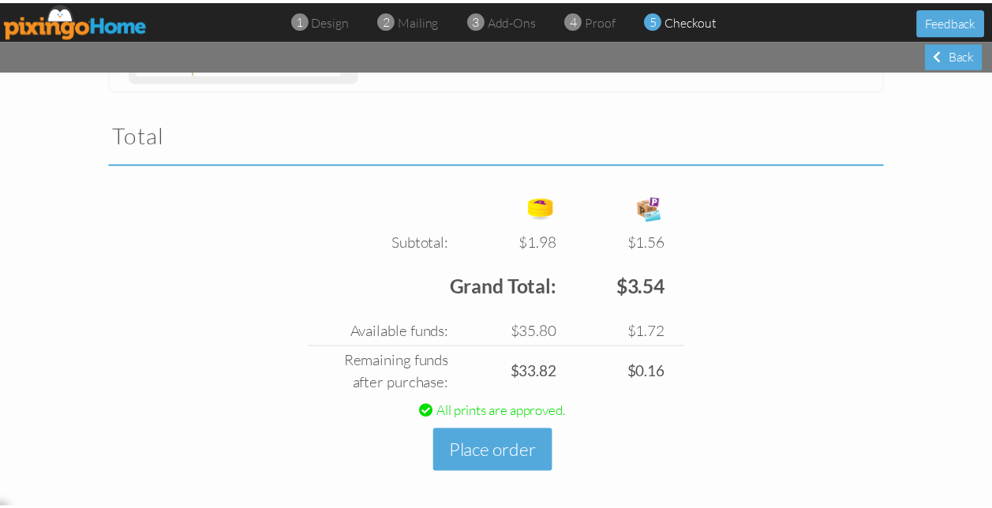
scroll to position [962, 0]
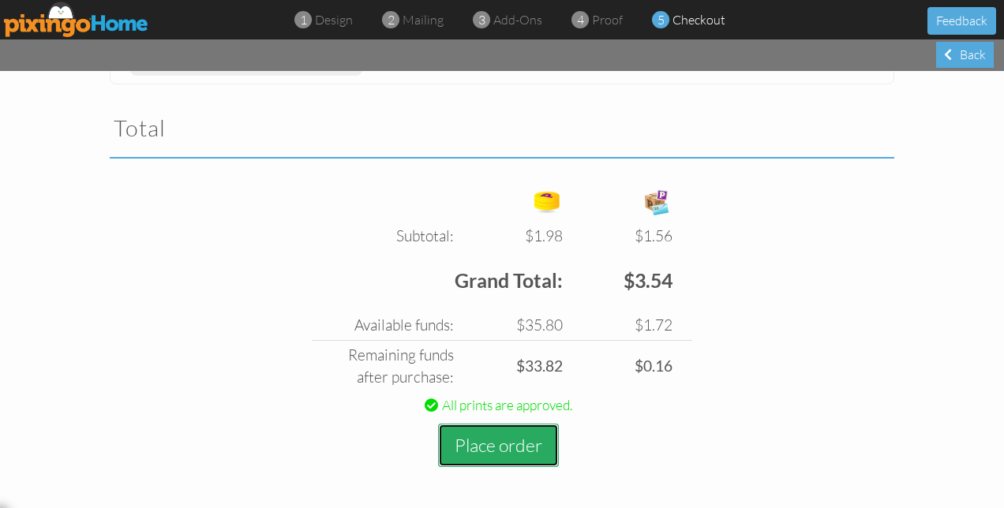
click at [480, 440] on button "Place order" at bounding box center [498, 445] width 121 height 43
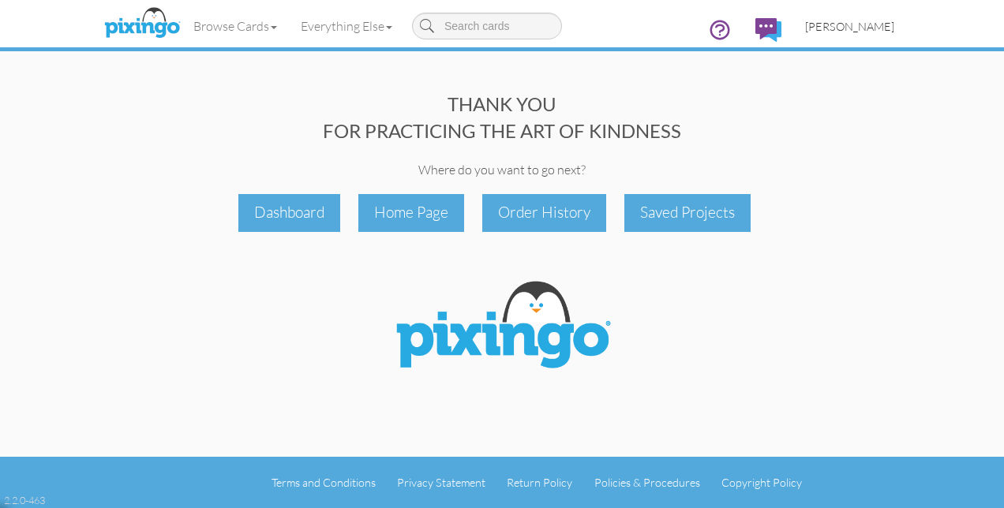
click at [853, 30] on span "[PERSON_NAME]" at bounding box center [849, 26] width 89 height 13
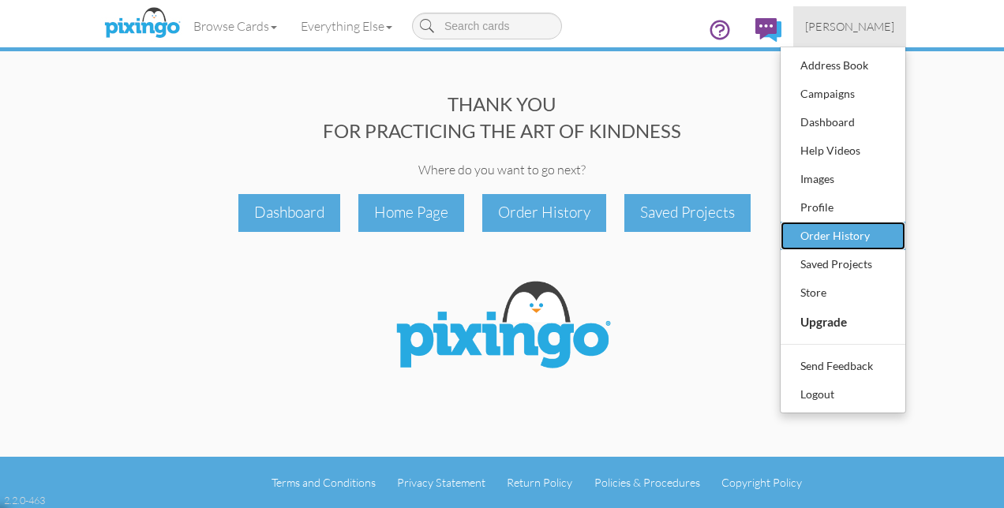
click at [815, 230] on div "Order History" at bounding box center [842, 236] width 93 height 24
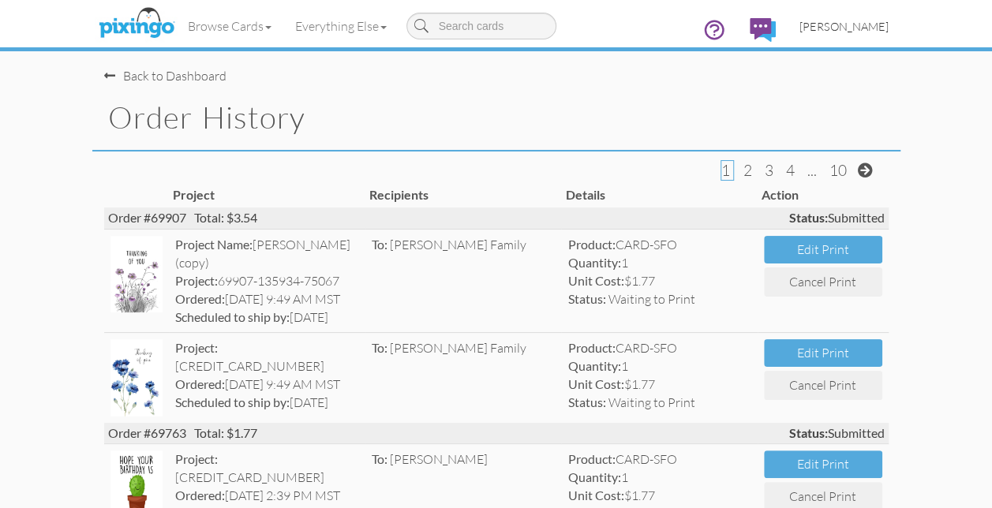
click at [834, 30] on span "[PERSON_NAME]" at bounding box center [843, 26] width 89 height 13
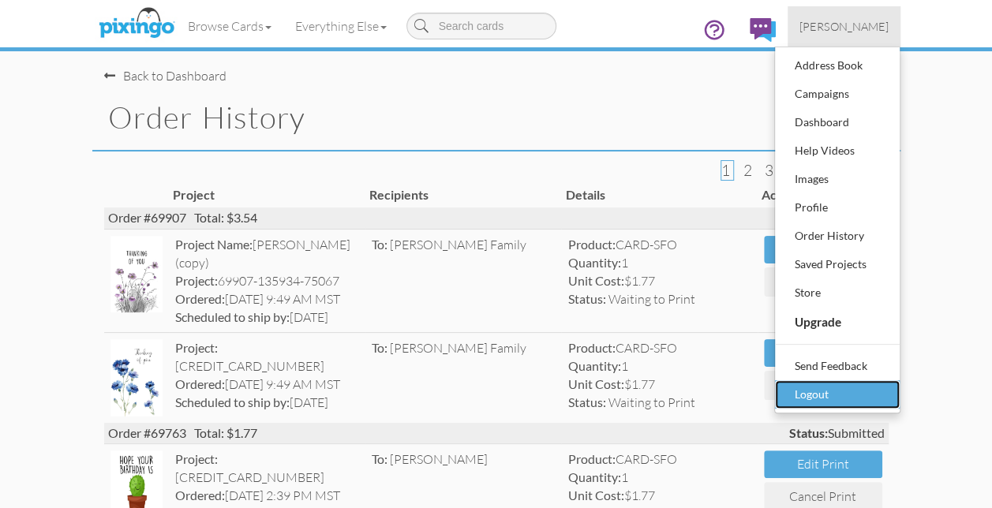
click at [810, 388] on div "Logout" at bounding box center [837, 395] width 93 height 24
